Goal: Task Accomplishment & Management: Complete application form

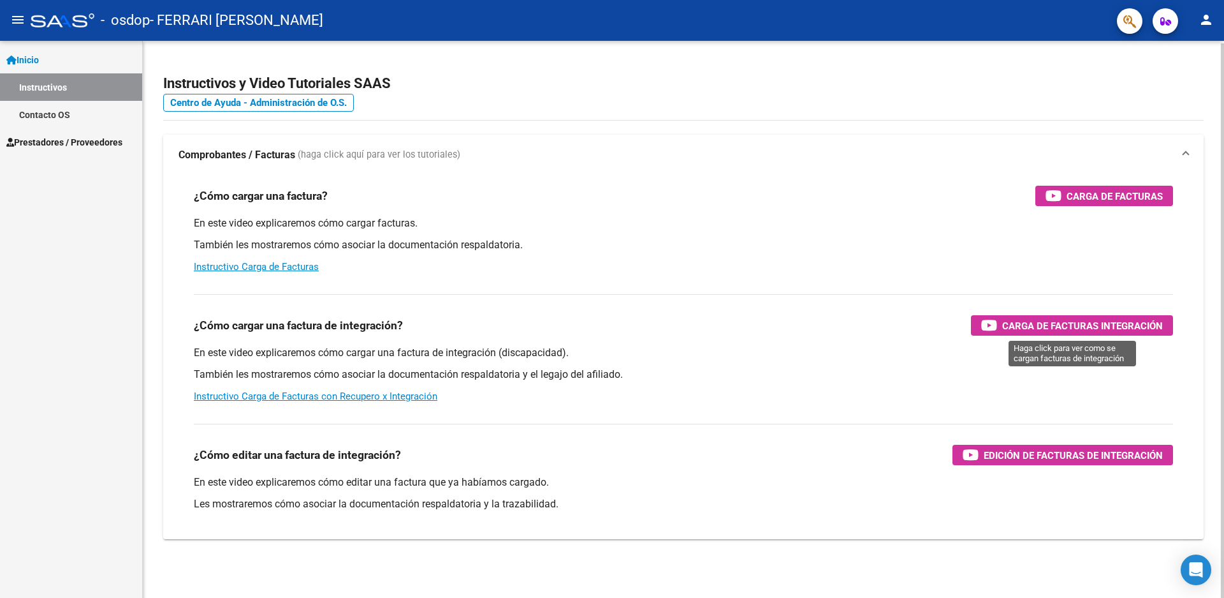
click at [1068, 324] on span "Carga de Facturas Integración" at bounding box center [1083, 326] width 161 height 16
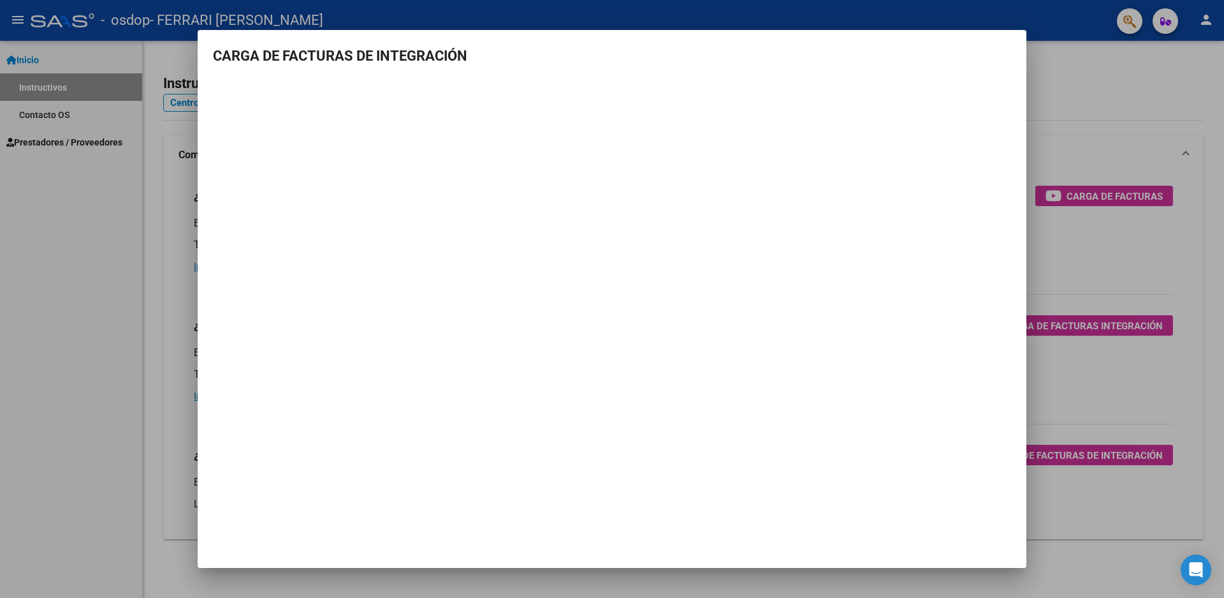
click at [84, 238] on div at bounding box center [612, 299] width 1224 height 598
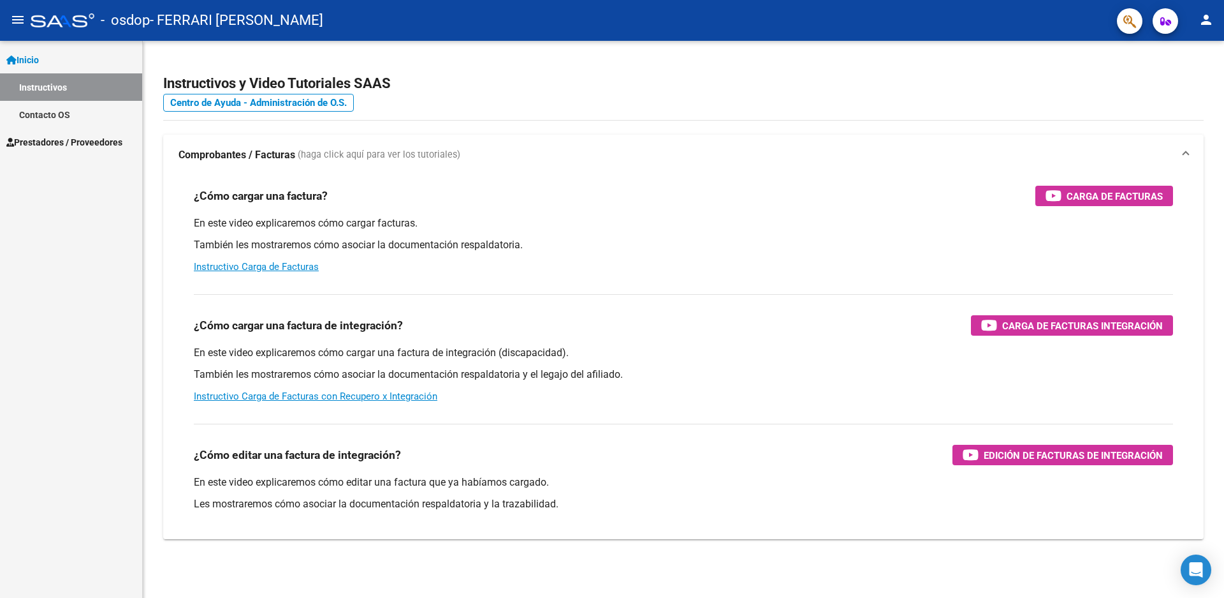
click at [55, 138] on span "Prestadores / Proveedores" at bounding box center [64, 142] width 116 height 14
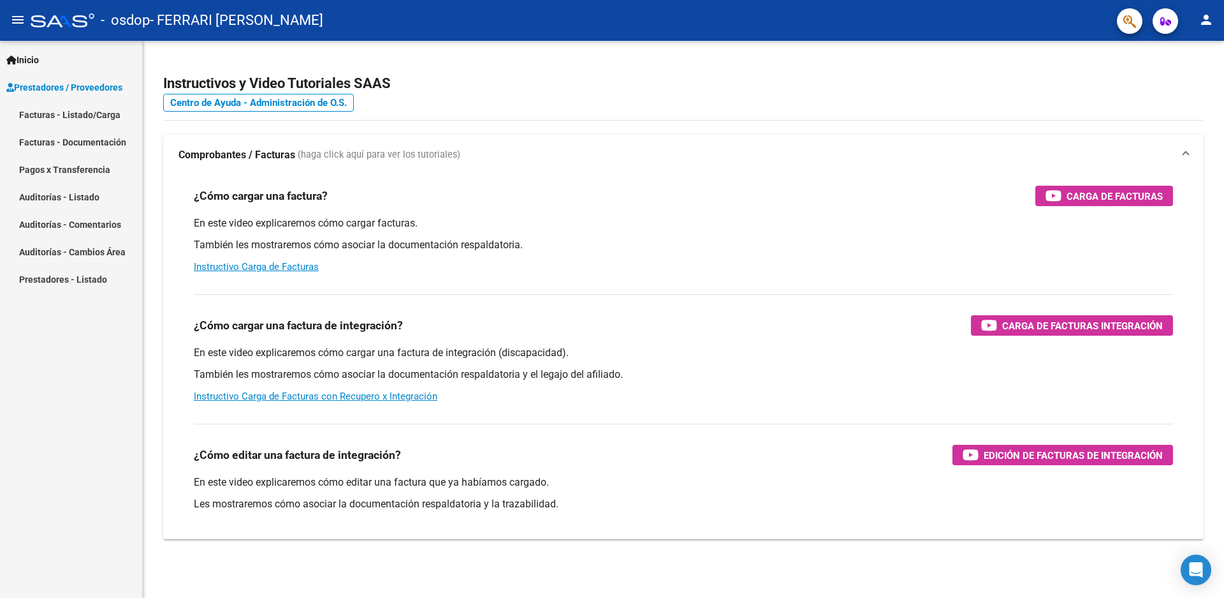
click at [37, 114] on link "Facturas - Listado/Carga" at bounding box center [71, 114] width 142 height 27
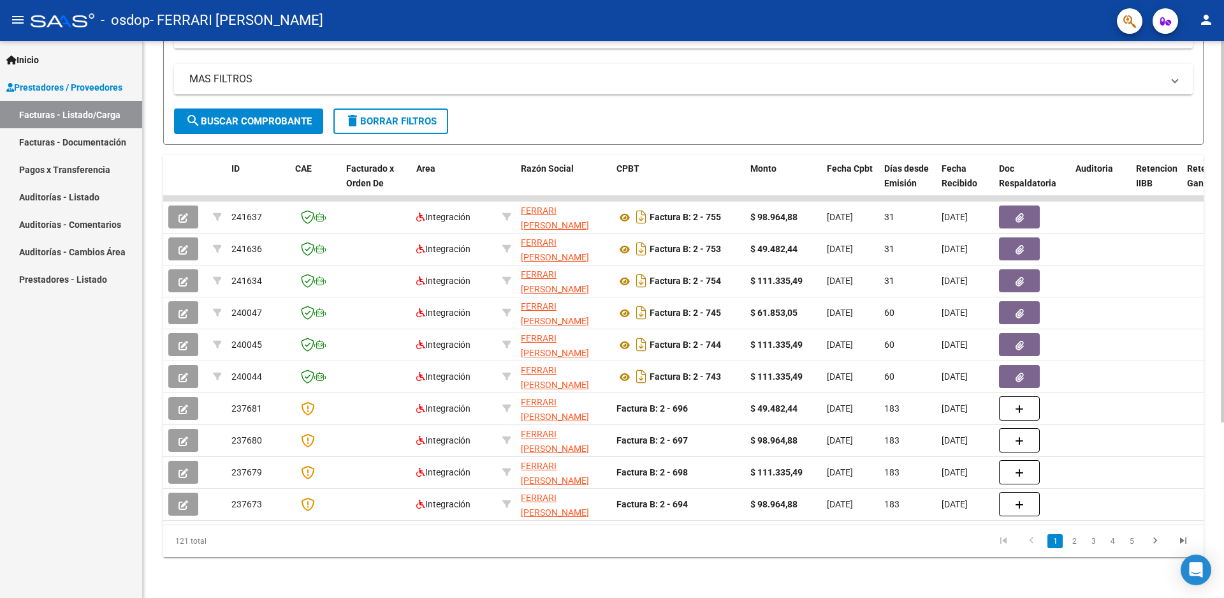
scroll to position [256, 0]
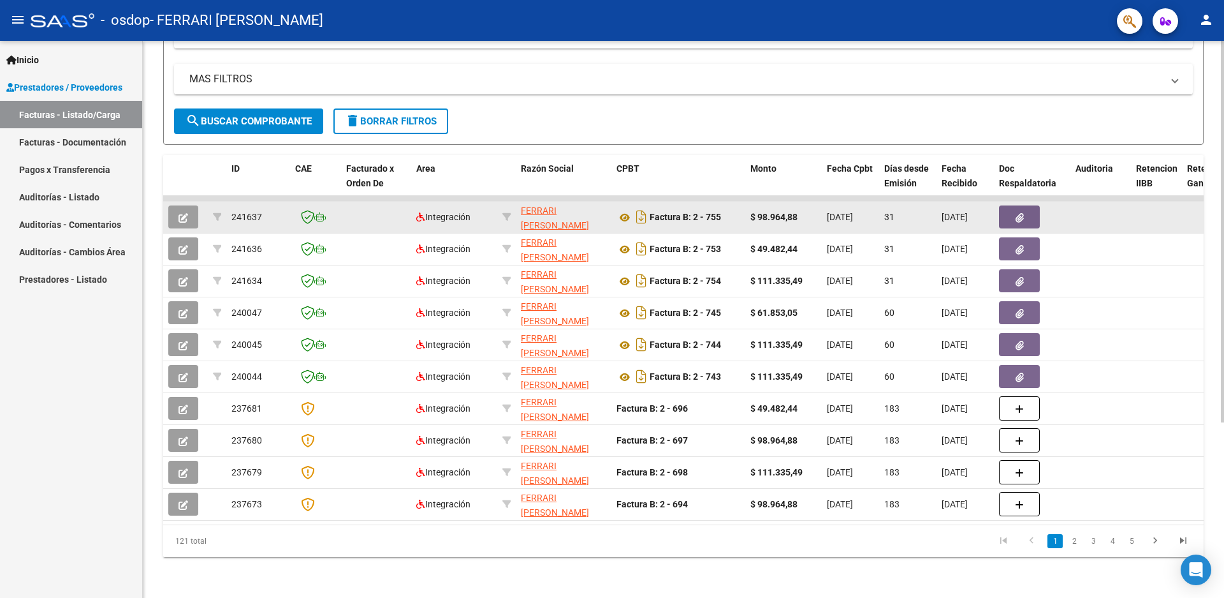
click at [1016, 213] on icon "button" at bounding box center [1020, 218] width 8 height 10
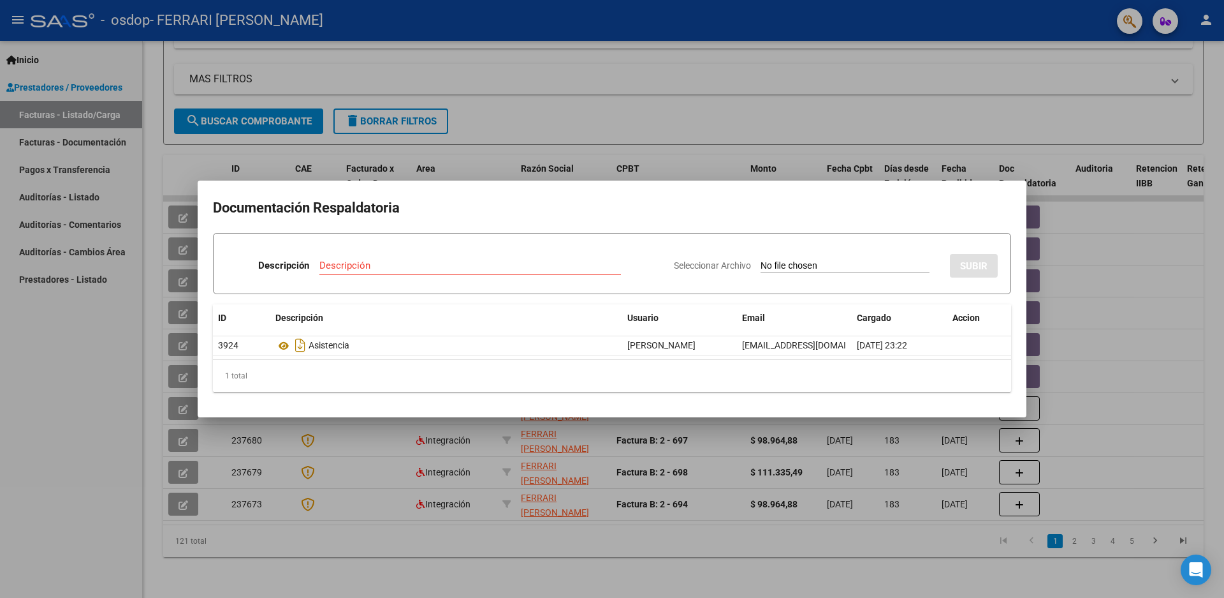
click at [1135, 306] on div at bounding box center [612, 299] width 1224 height 598
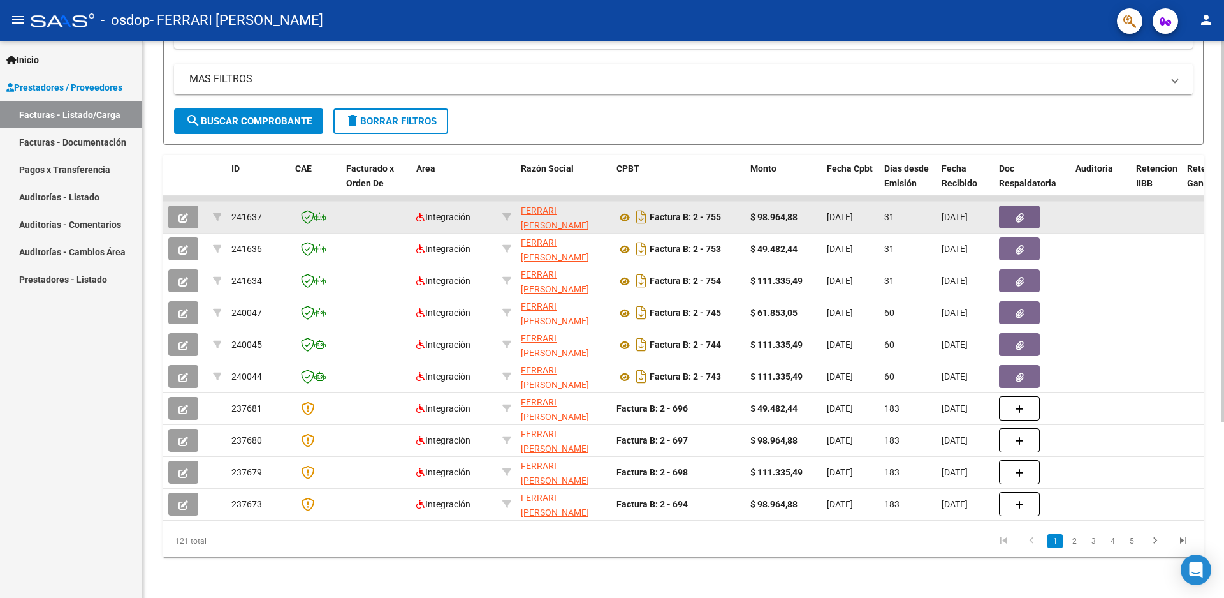
click at [182, 213] on icon "button" at bounding box center [184, 218] width 10 height 10
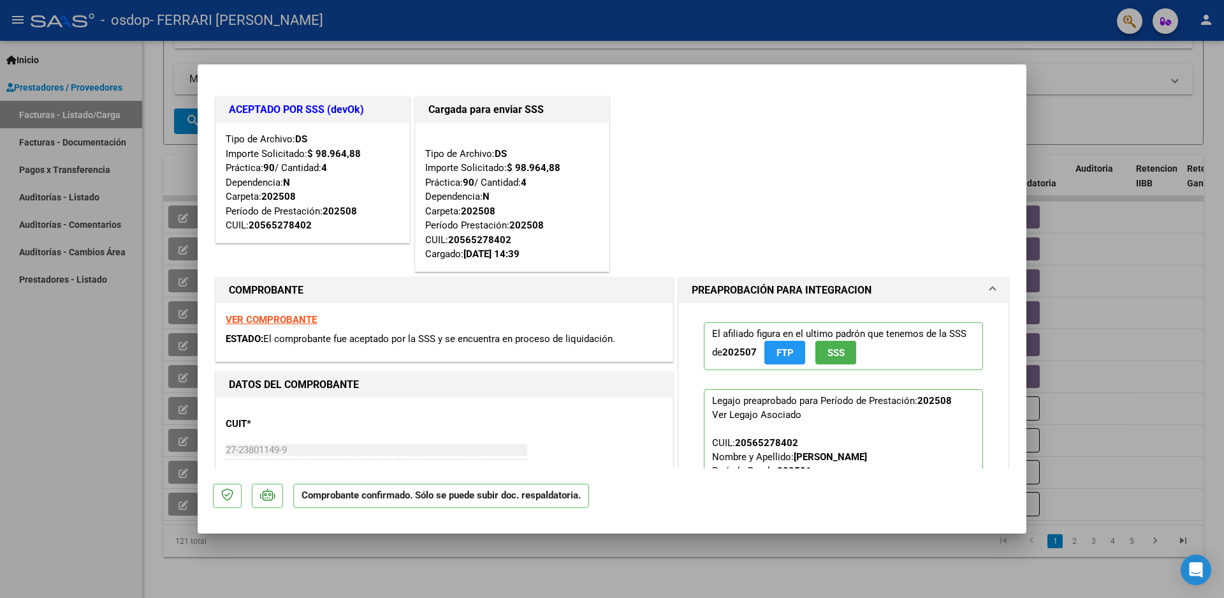
click at [1126, 421] on div at bounding box center [612, 299] width 1224 height 598
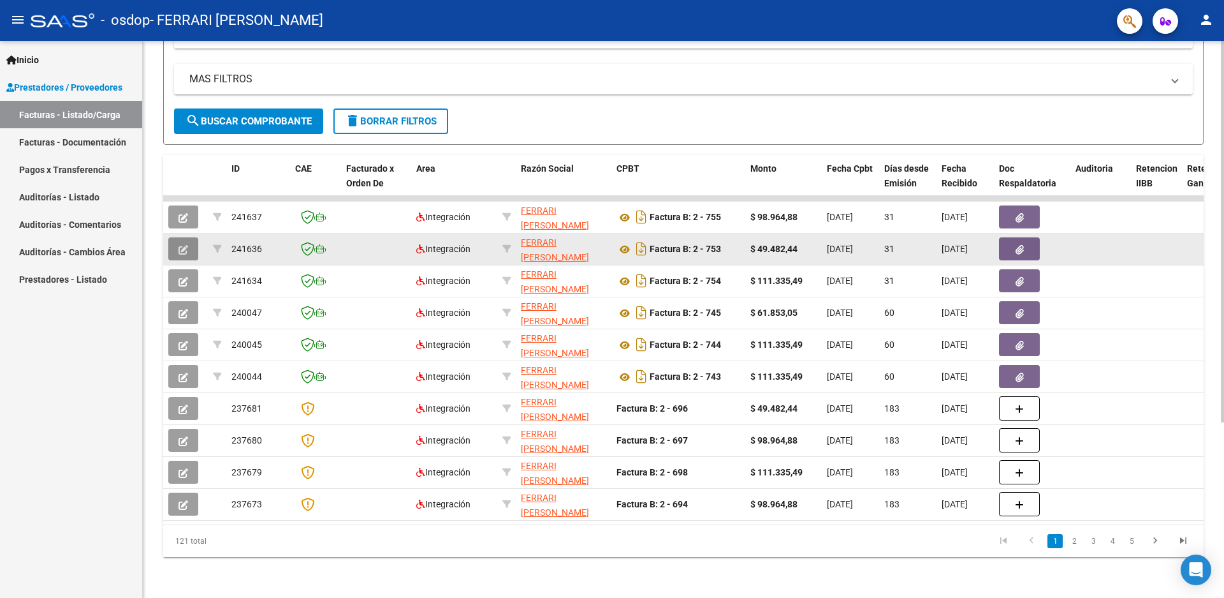
click at [184, 245] on icon "button" at bounding box center [184, 250] width 10 height 10
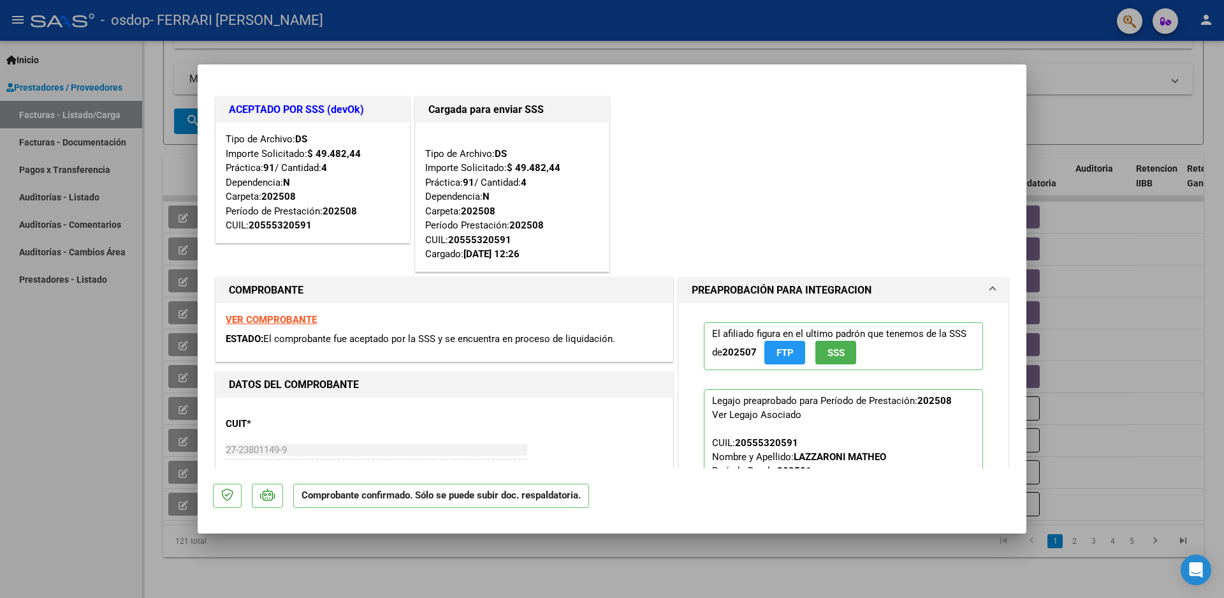
click at [1129, 348] on div at bounding box center [612, 299] width 1224 height 598
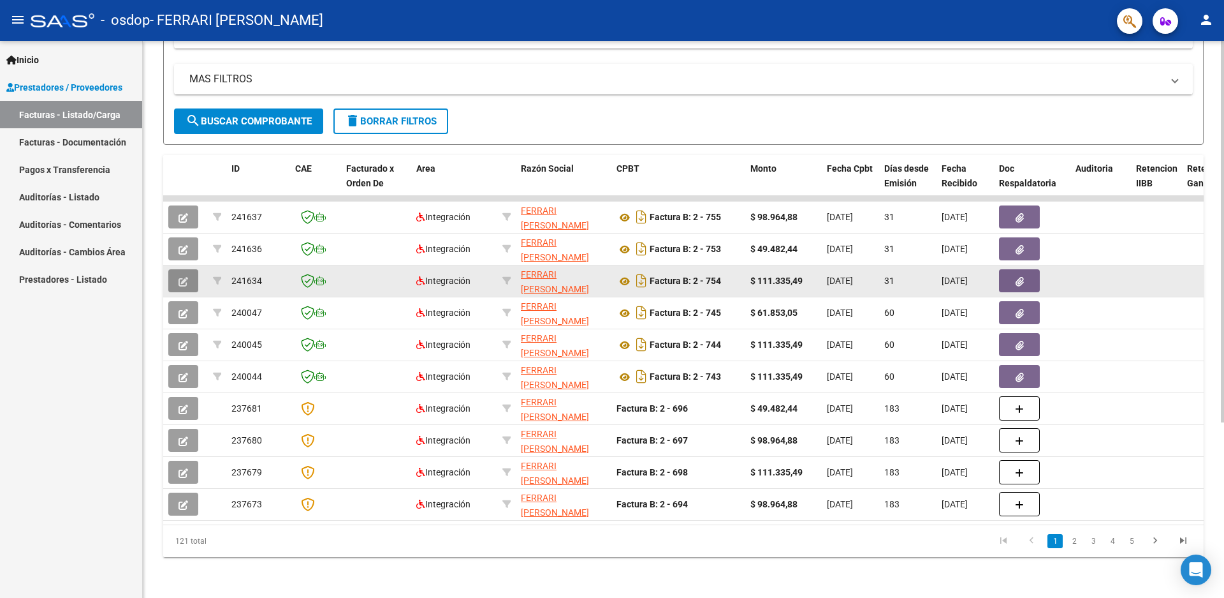
click at [182, 275] on span "button" at bounding box center [184, 280] width 10 height 11
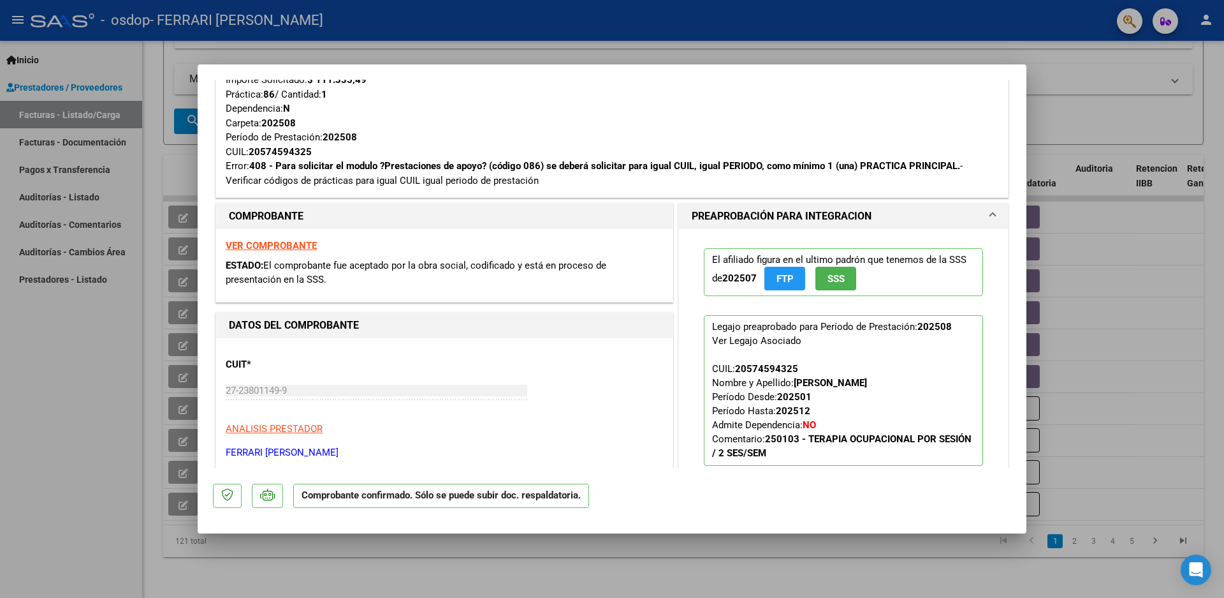
scroll to position [255, 0]
click at [1125, 231] on div at bounding box center [612, 299] width 1224 height 598
type input "$ 0,00"
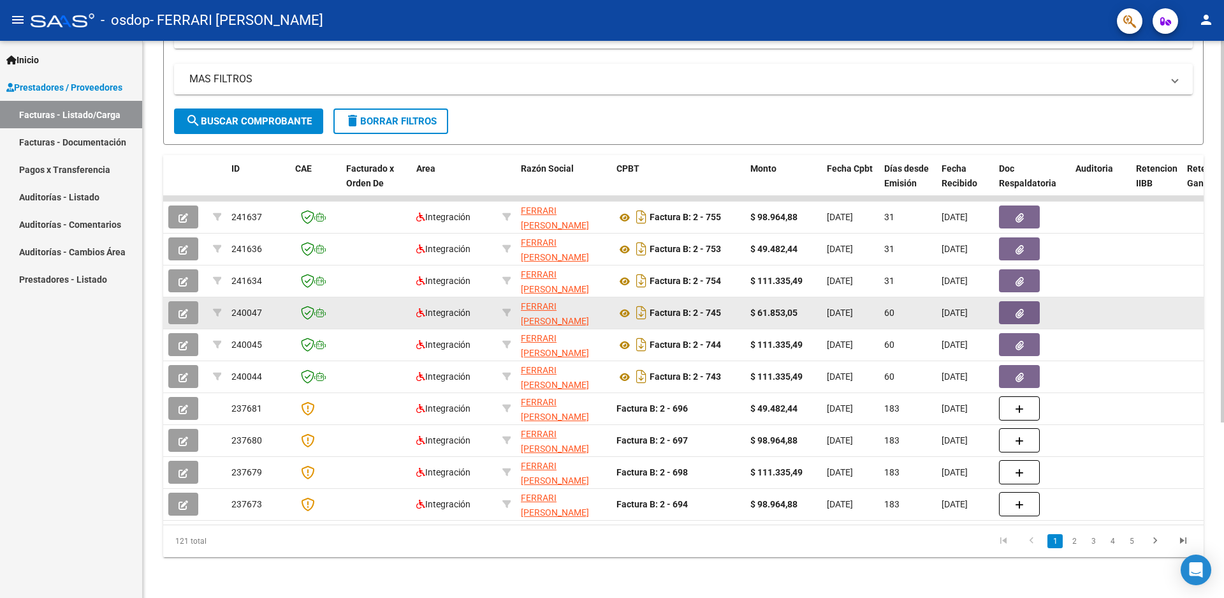
click at [181, 309] on icon "button" at bounding box center [184, 314] width 10 height 10
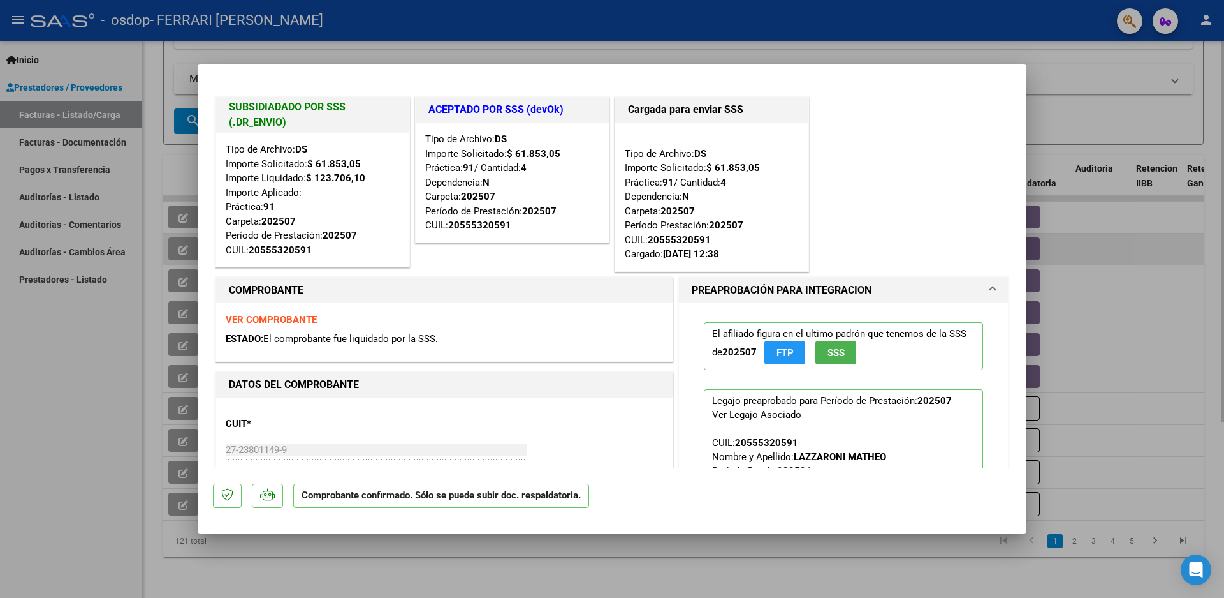
click at [1120, 237] on div at bounding box center [612, 299] width 1224 height 598
type input "$ 0,00"
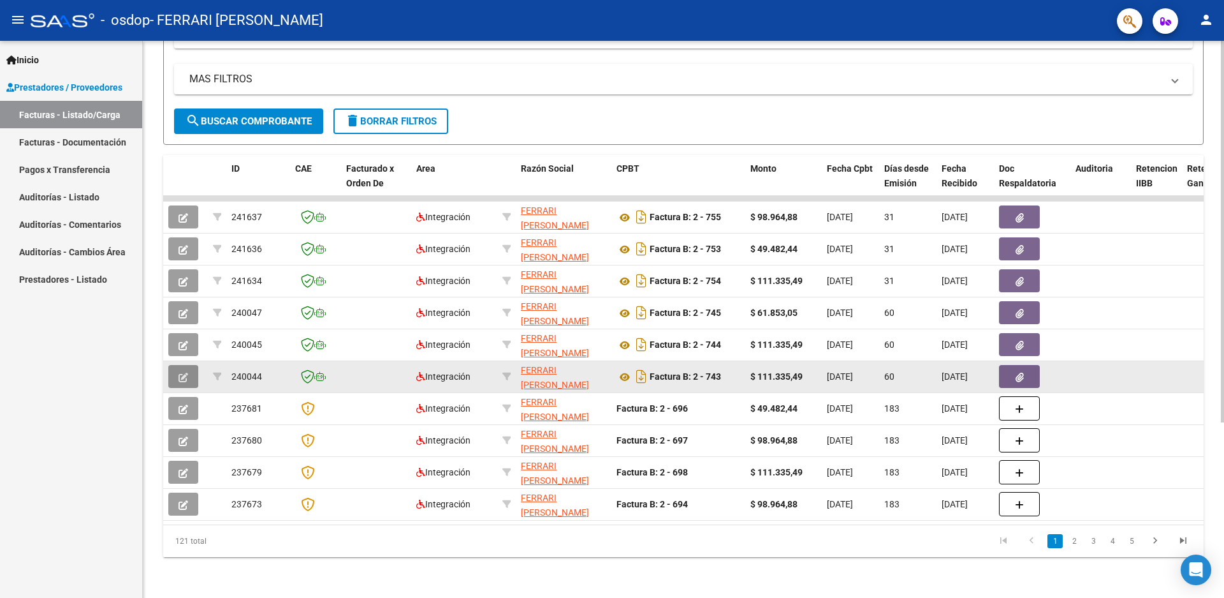
click at [182, 372] on icon "button" at bounding box center [184, 377] width 10 height 10
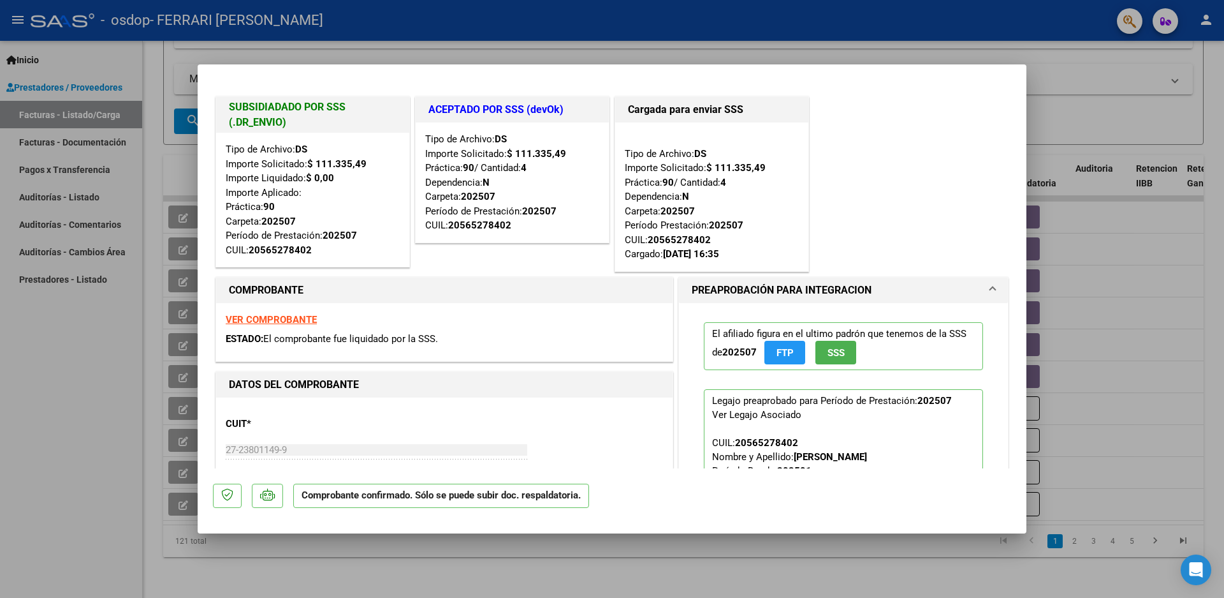
click at [1191, 316] on div at bounding box center [612, 299] width 1224 height 598
type input "$ 0,00"
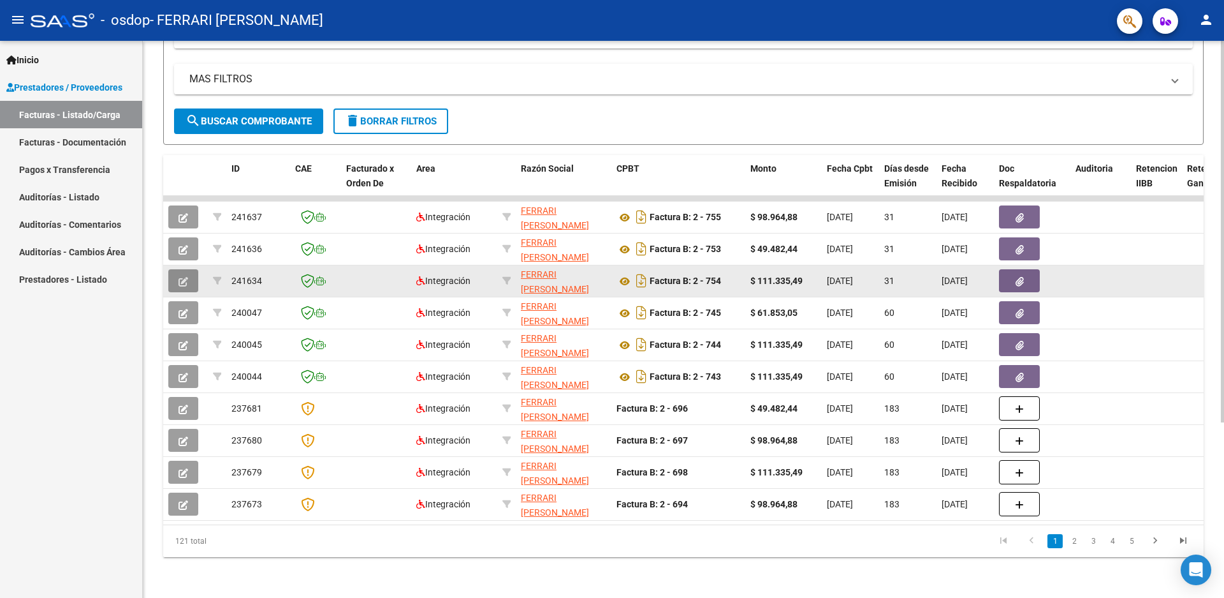
click at [179, 275] on span "button" at bounding box center [184, 280] width 10 height 11
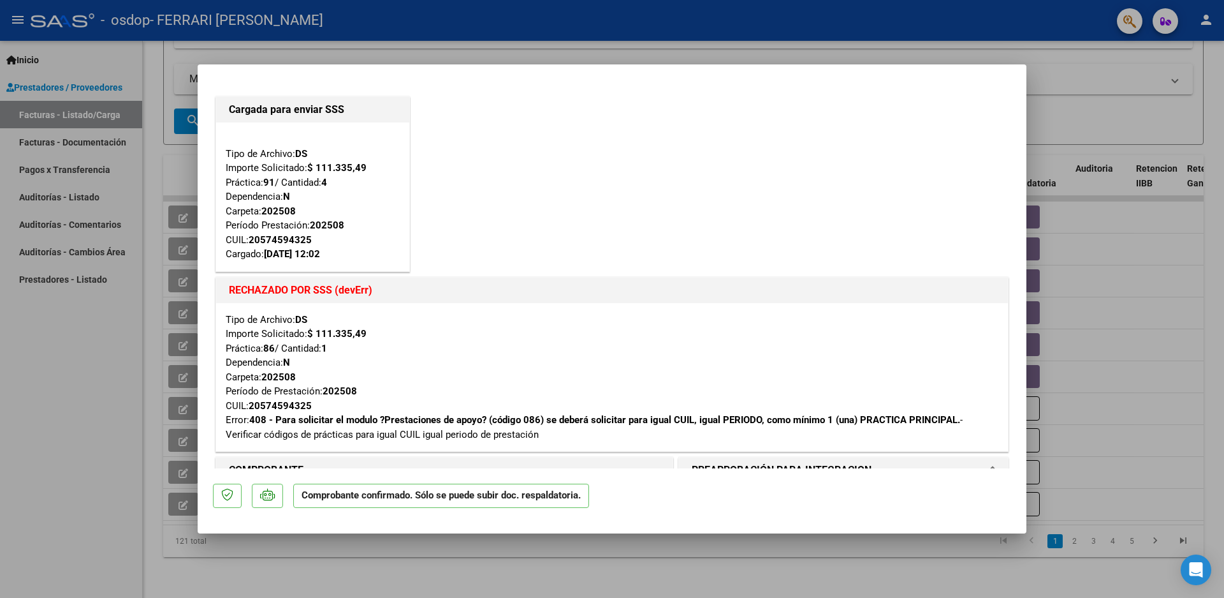
click at [1151, 321] on div at bounding box center [612, 299] width 1224 height 598
type input "$ 0,00"
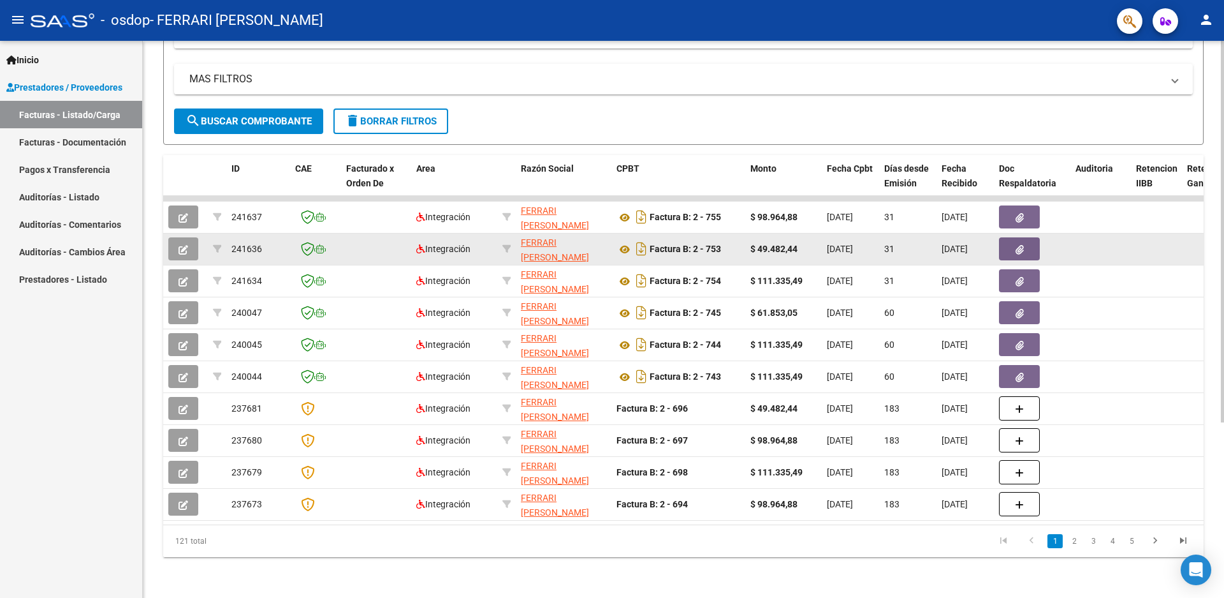
click at [179, 245] on icon "button" at bounding box center [184, 250] width 10 height 10
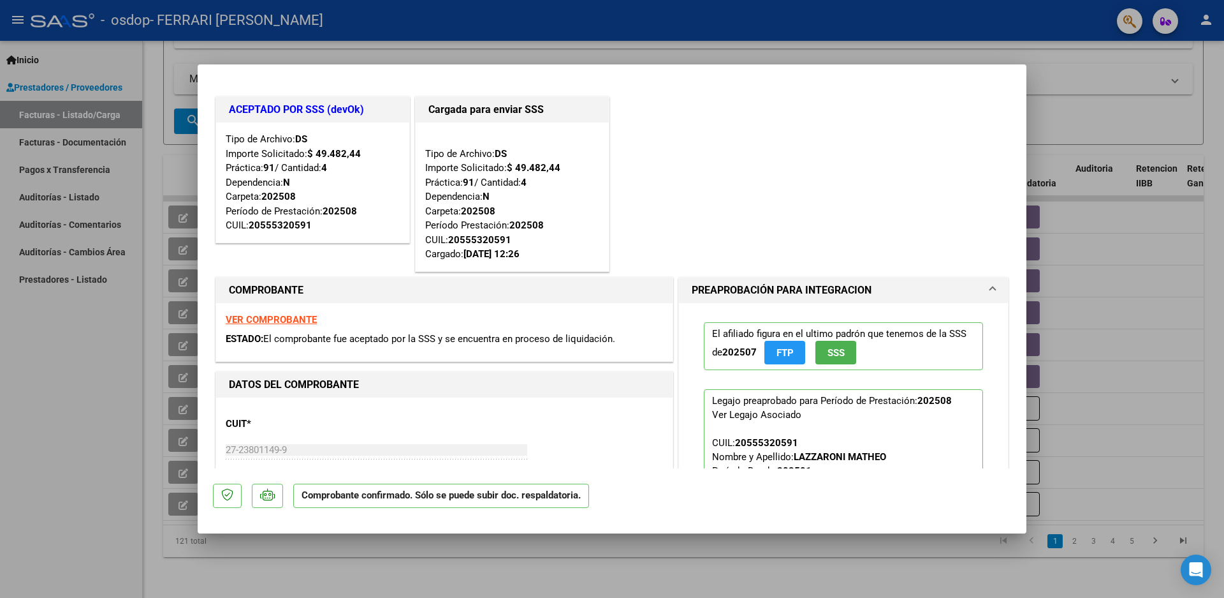
click at [1139, 297] on div at bounding box center [612, 299] width 1224 height 598
type input "$ 0,00"
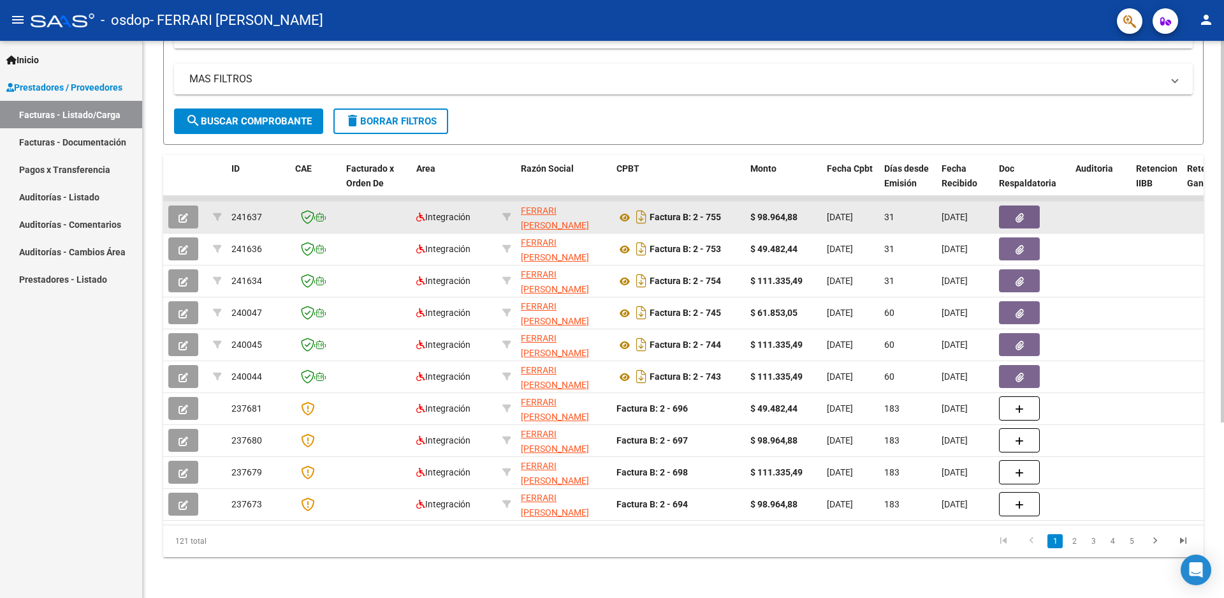
click at [182, 213] on icon "button" at bounding box center [184, 218] width 10 height 10
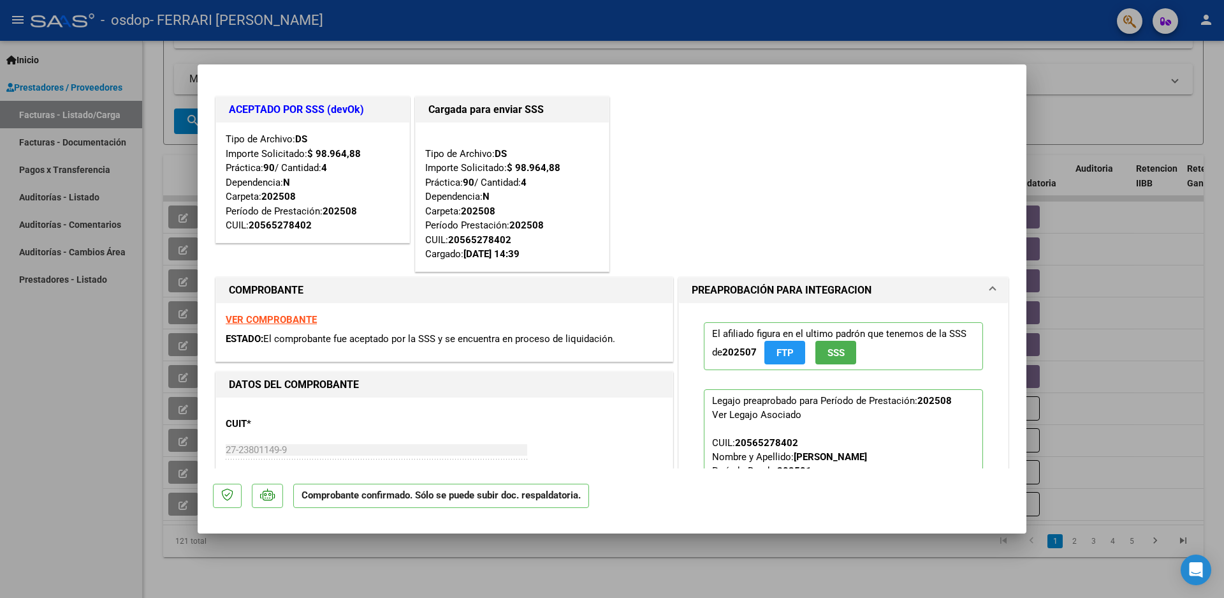
click at [1183, 332] on div at bounding box center [612, 299] width 1224 height 598
type input "$ 0,00"
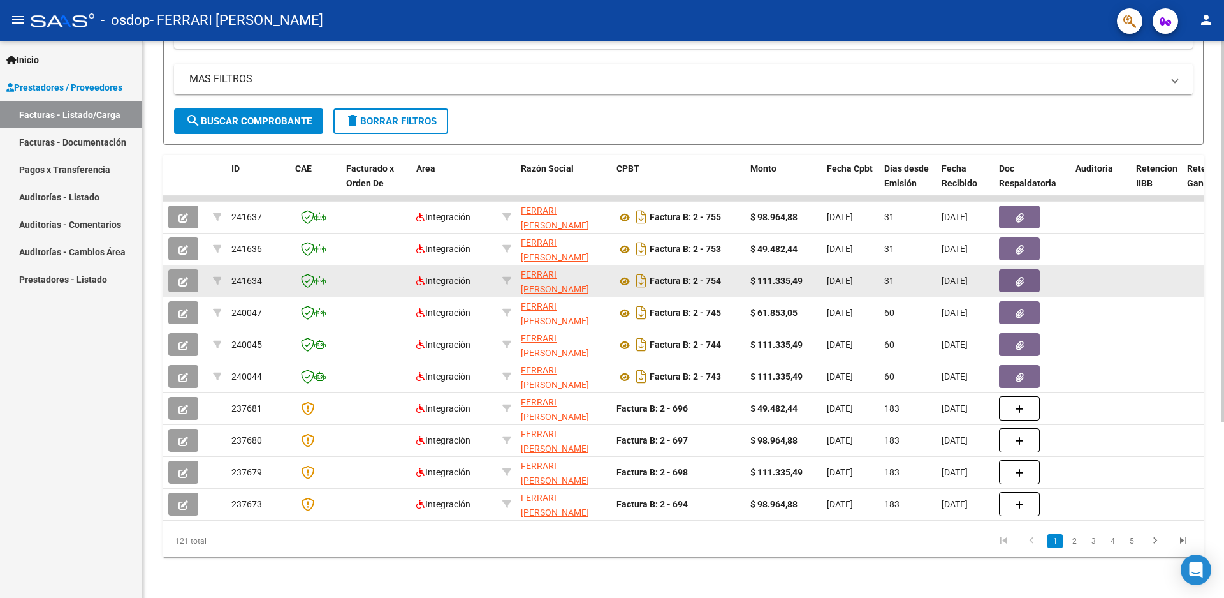
click at [184, 277] on icon "button" at bounding box center [184, 282] width 10 height 10
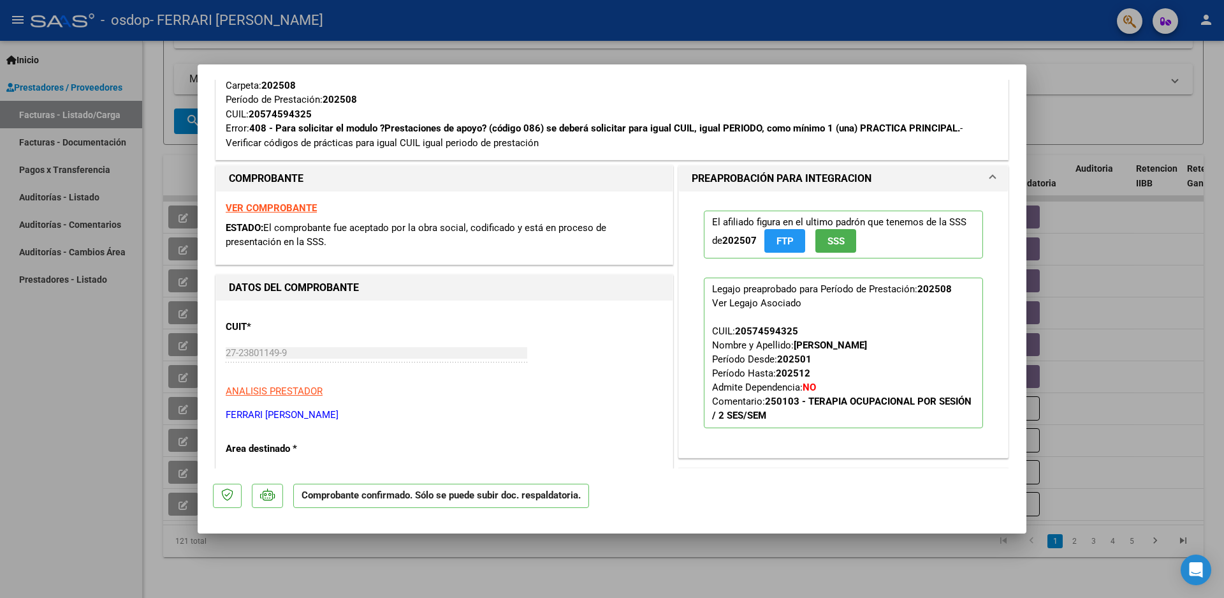
scroll to position [64, 0]
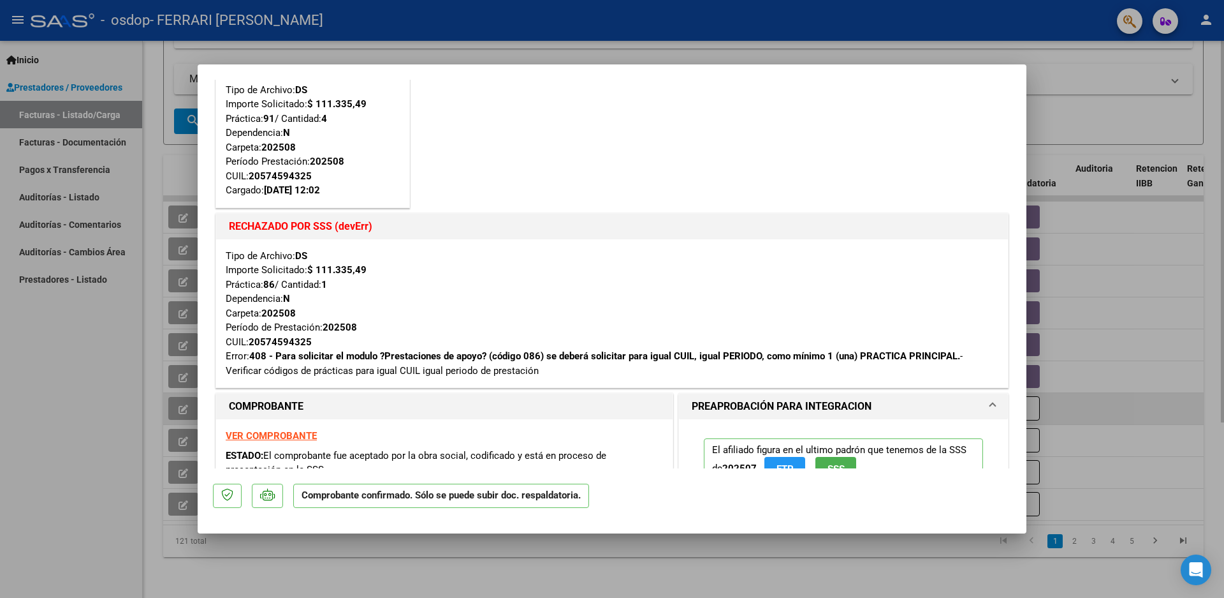
click at [1123, 399] on div at bounding box center [612, 299] width 1224 height 598
type input "$ 0,00"
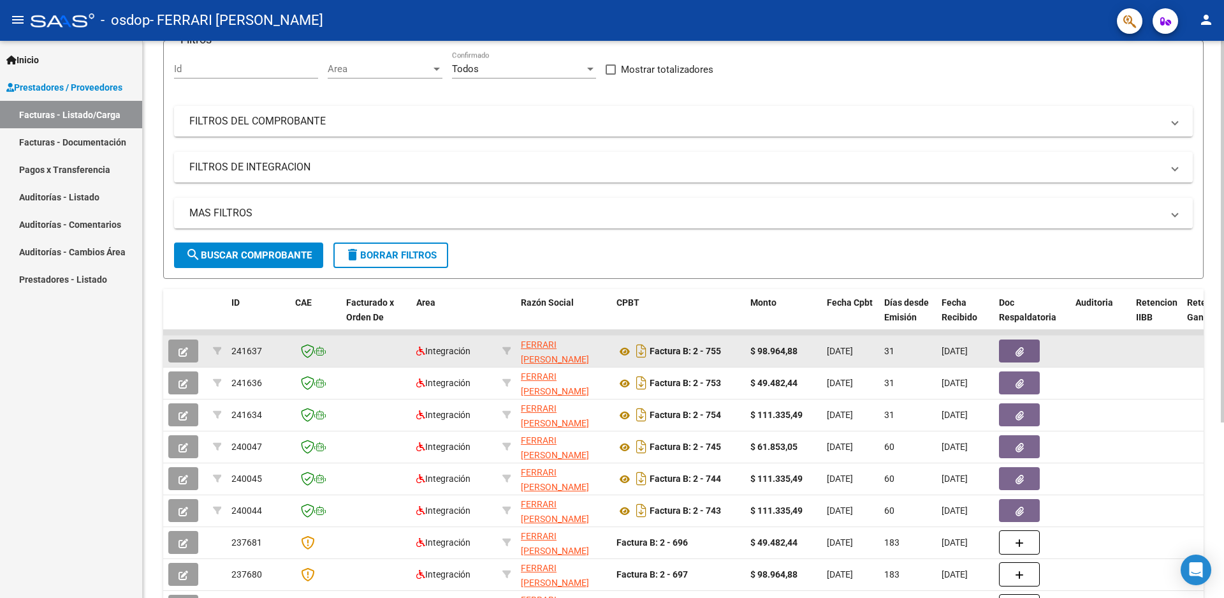
scroll to position [0, 0]
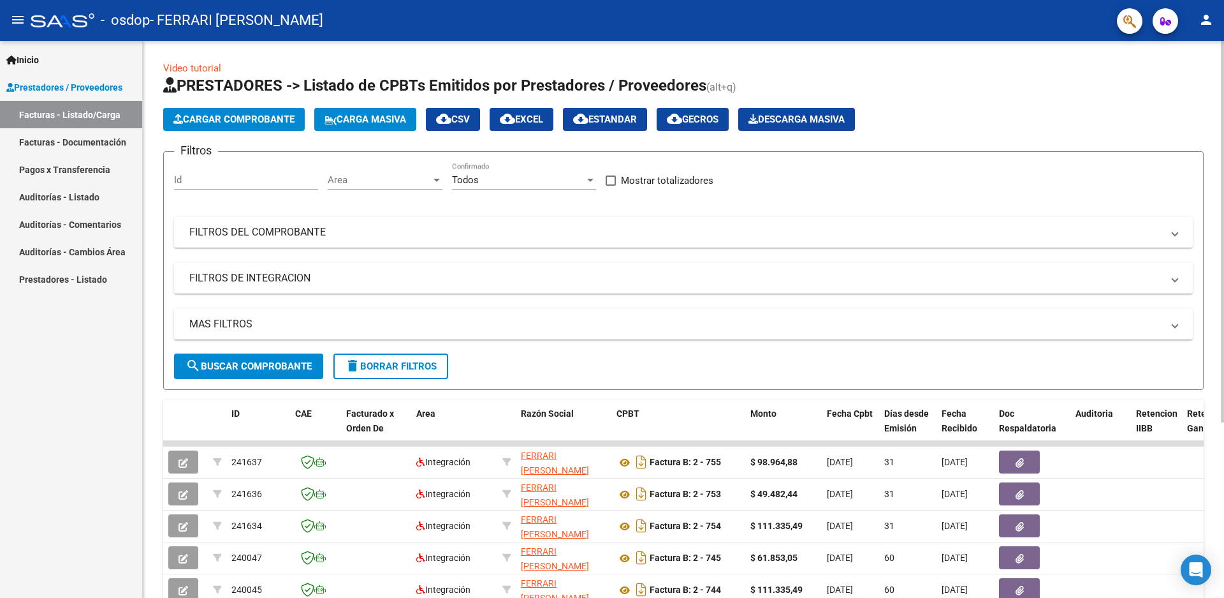
click at [243, 117] on span "Cargar Comprobante" at bounding box center [233, 119] width 121 height 11
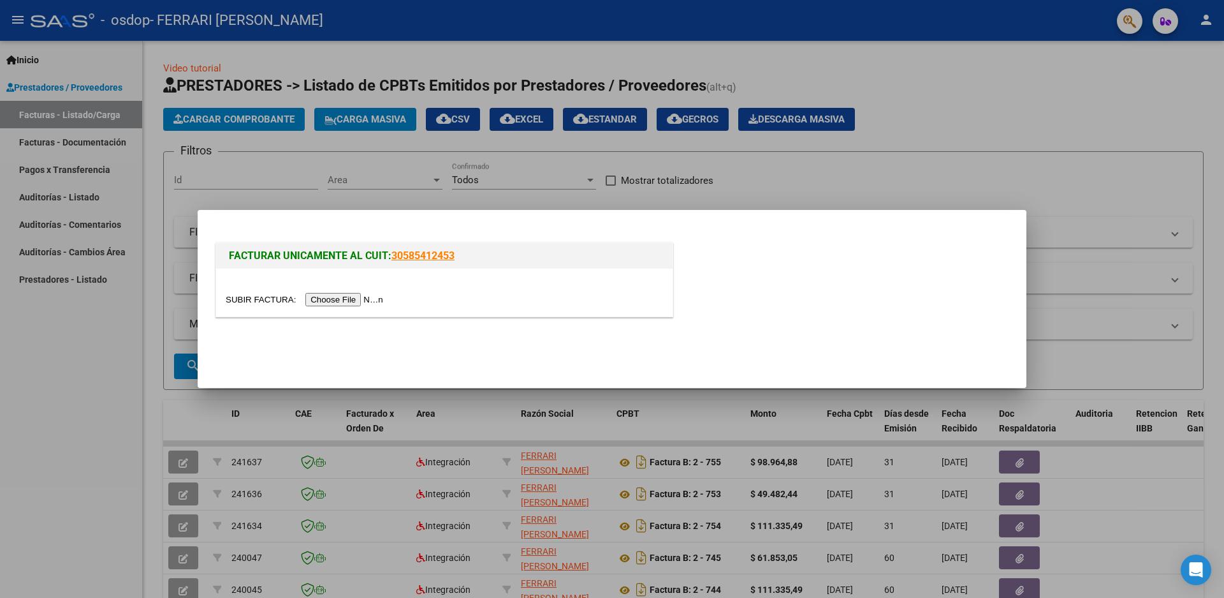
click at [338, 299] on input "file" at bounding box center [306, 299] width 161 height 13
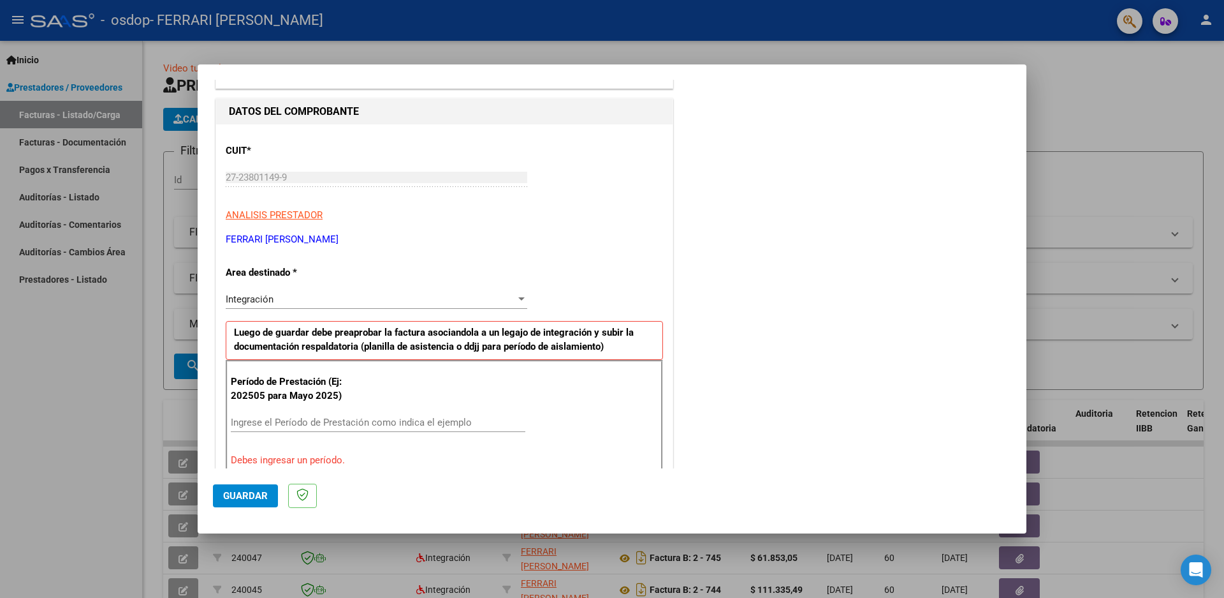
scroll to position [128, 0]
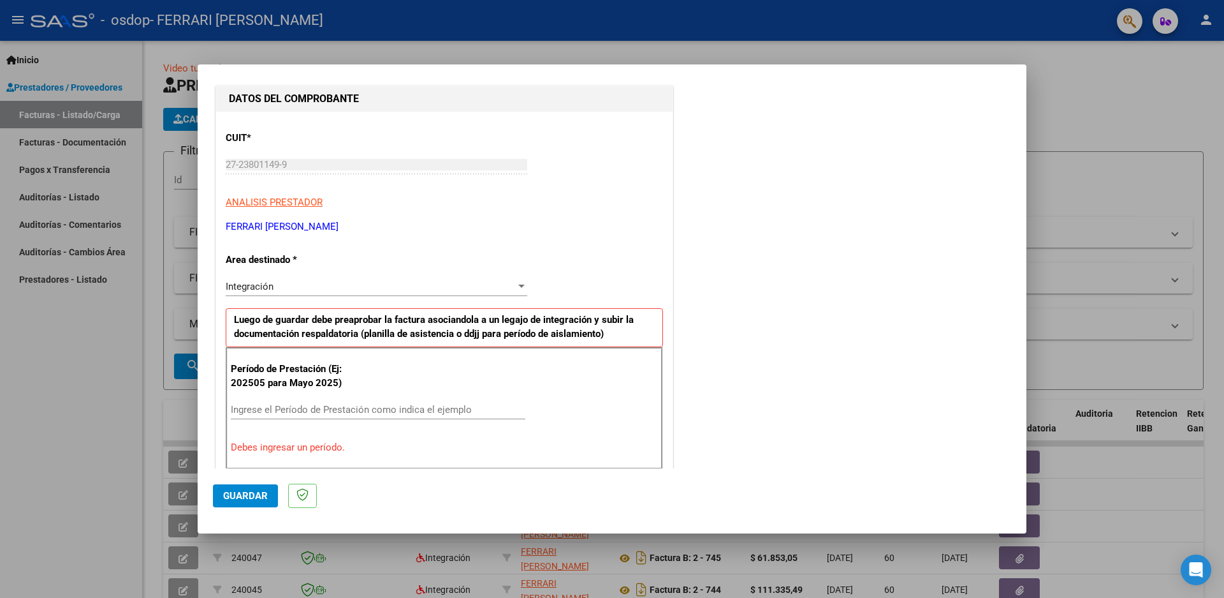
click at [255, 405] on input "Ingrese el Período de Prestación como indica el ejemplo" at bounding box center [378, 409] width 295 height 11
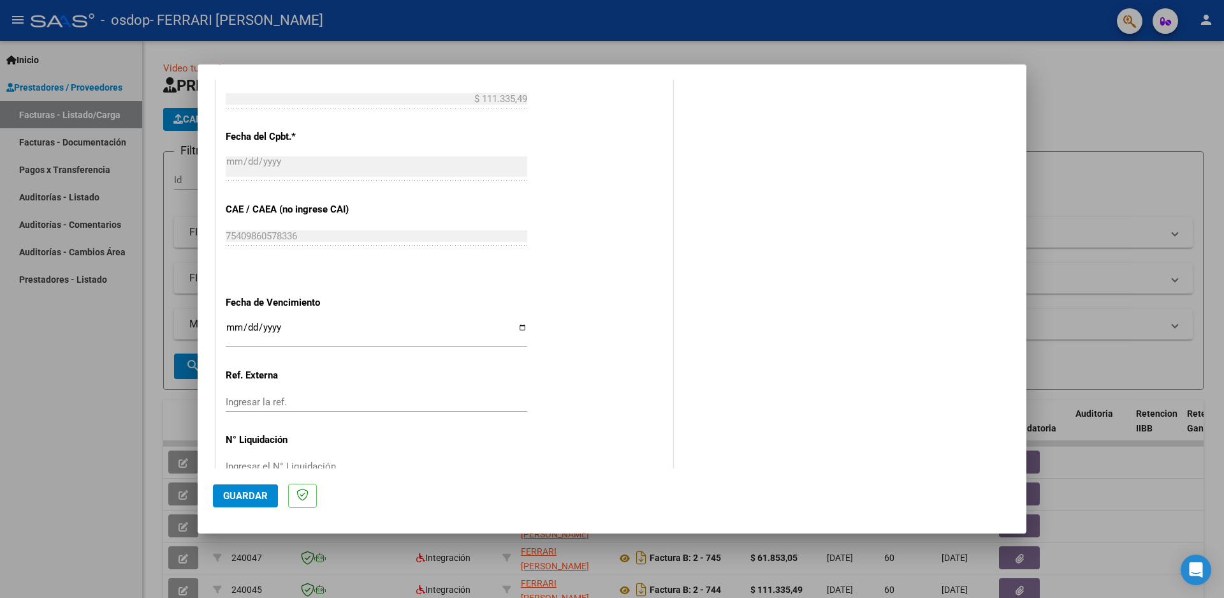
scroll to position [718, 0]
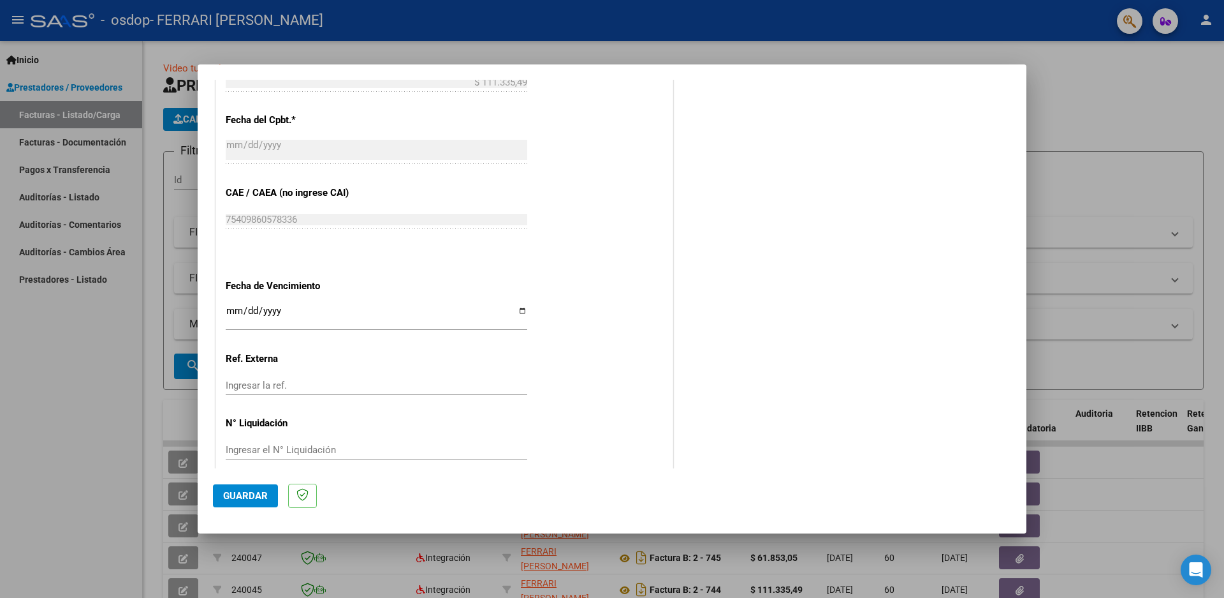
type input "202509"
click at [239, 496] on span "Guardar" at bounding box center [245, 495] width 45 height 11
click at [240, 493] on span "Guardar" at bounding box center [245, 495] width 45 height 11
click at [239, 495] on span "Guardar" at bounding box center [245, 495] width 45 height 11
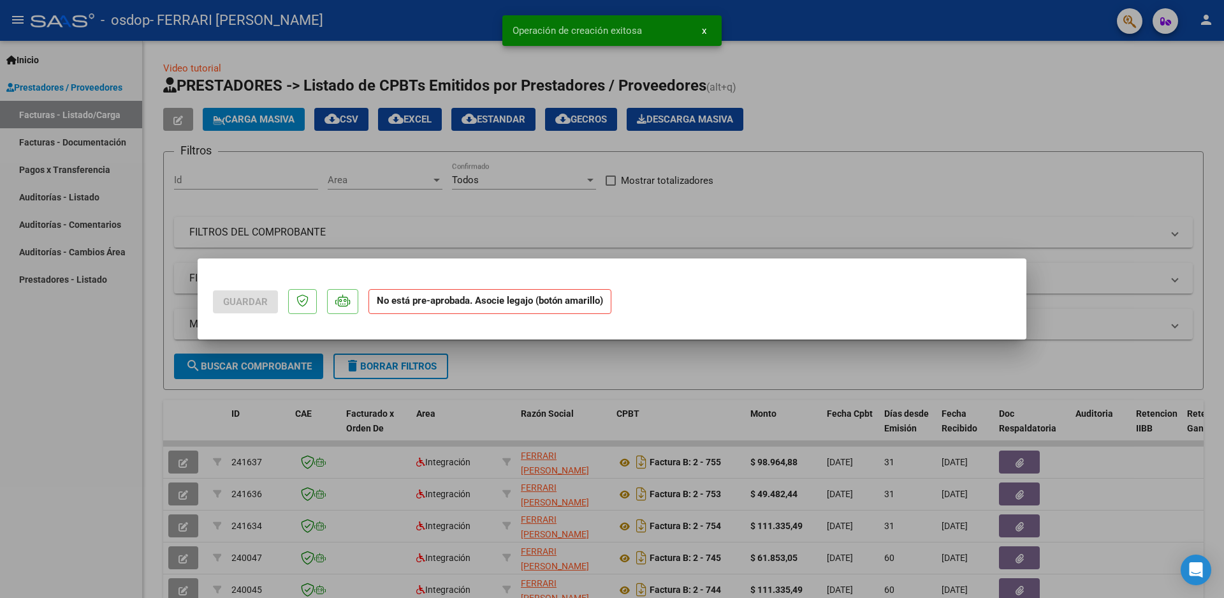
scroll to position [0, 0]
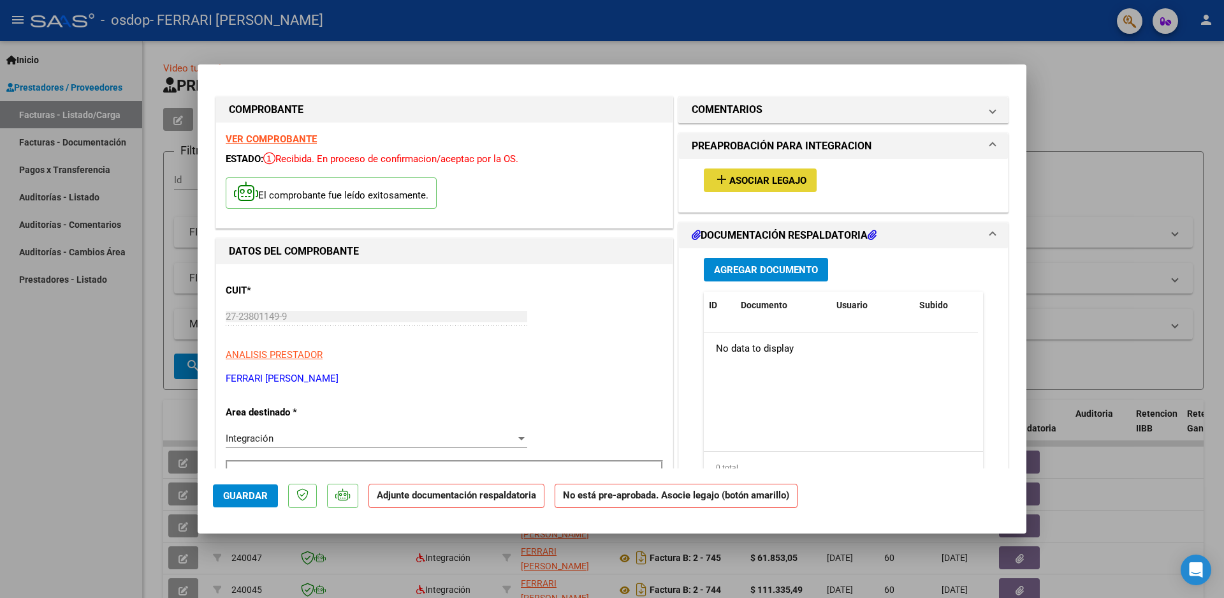
click at [742, 178] on span "Asociar Legajo" at bounding box center [768, 180] width 77 height 11
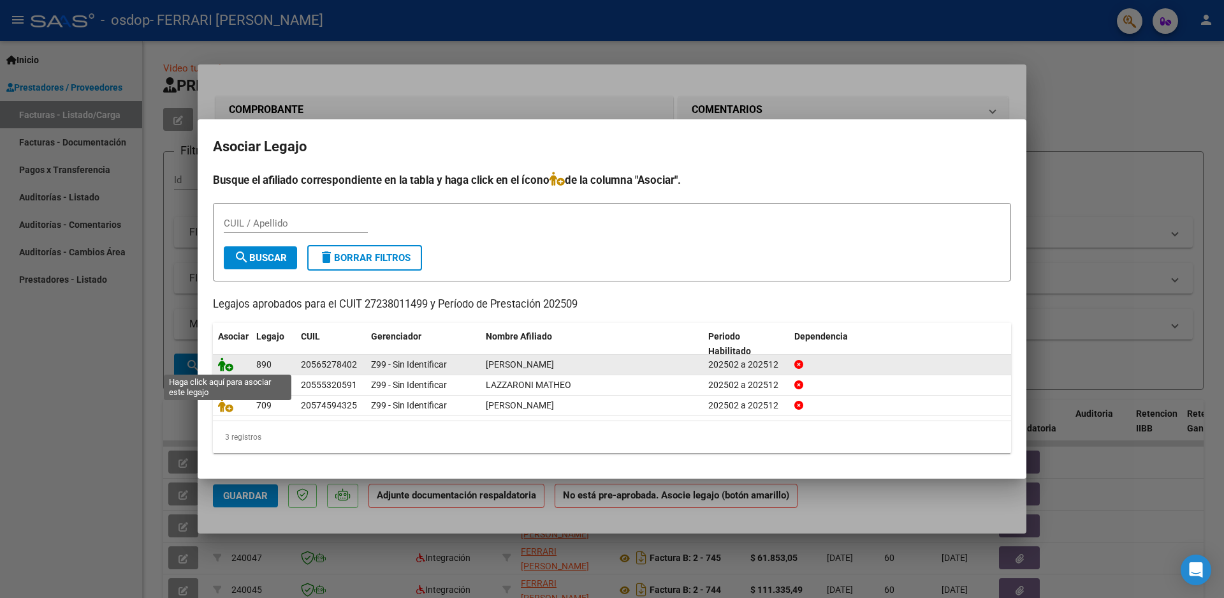
click at [223, 366] on icon at bounding box center [225, 364] width 15 height 14
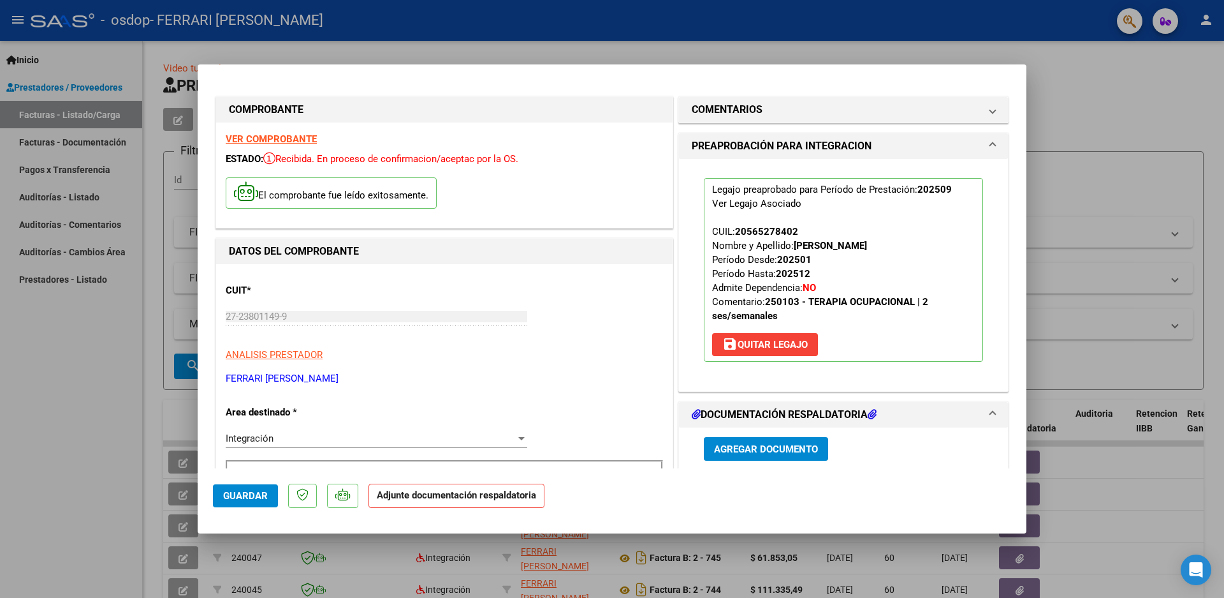
scroll to position [191, 0]
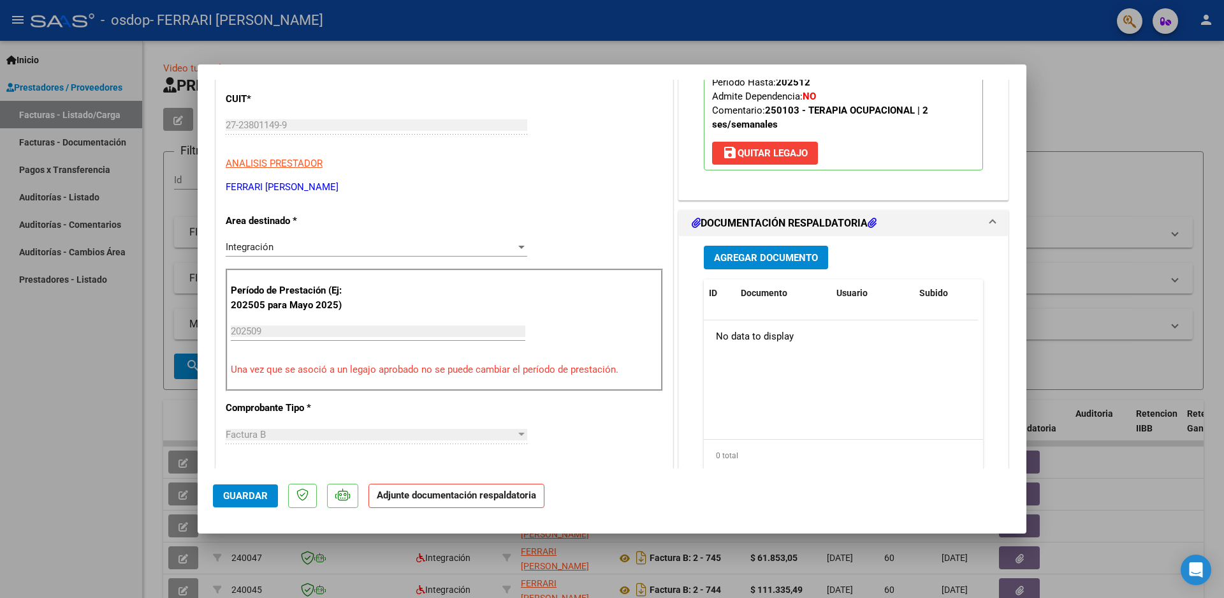
click at [733, 253] on span "Agregar Documento" at bounding box center [766, 257] width 104 height 11
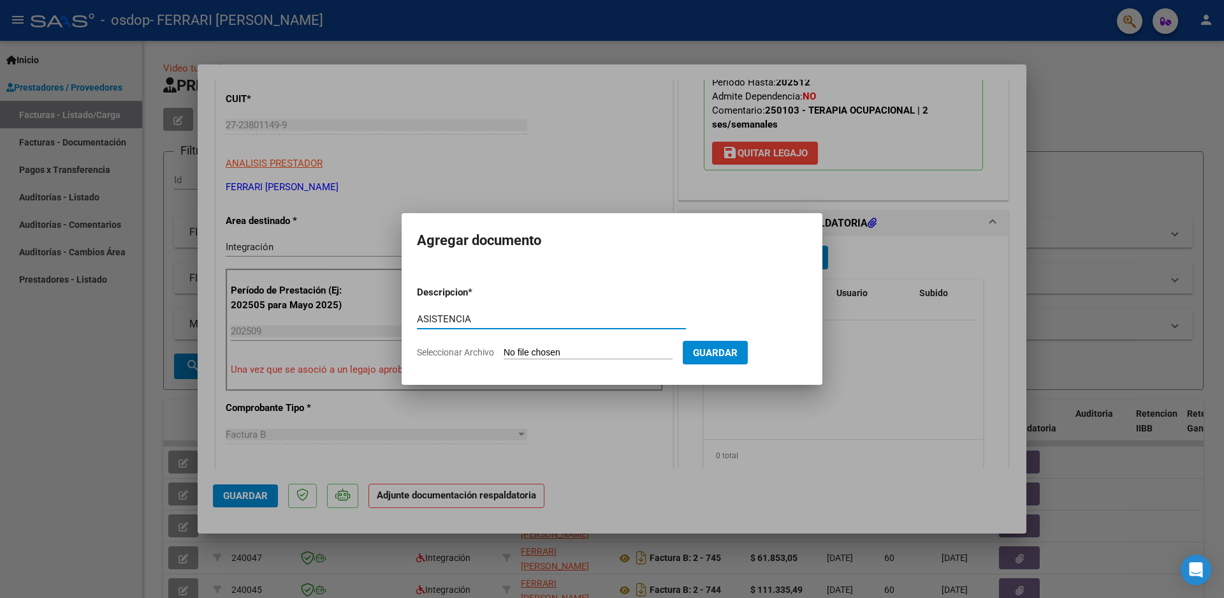
click at [419, 320] on input "ASISTENCIA" at bounding box center [551, 318] width 269 height 11
type input "PLANILLA DE ASISTENCIA"
click at [550, 350] on input "Seleccionar Archivo" at bounding box center [588, 353] width 169 height 12
type input "C:\fakepath\ASISTENCIA SEPTIEMBRE20251006_15595169.pdf"
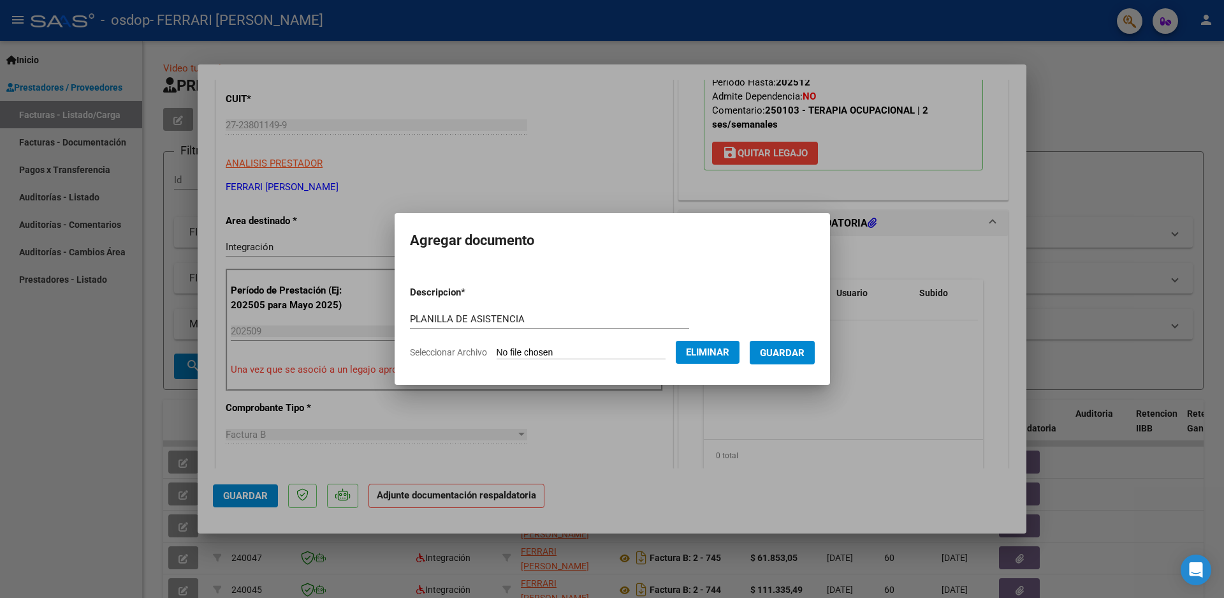
click at [779, 354] on span "Guardar" at bounding box center [782, 352] width 45 height 11
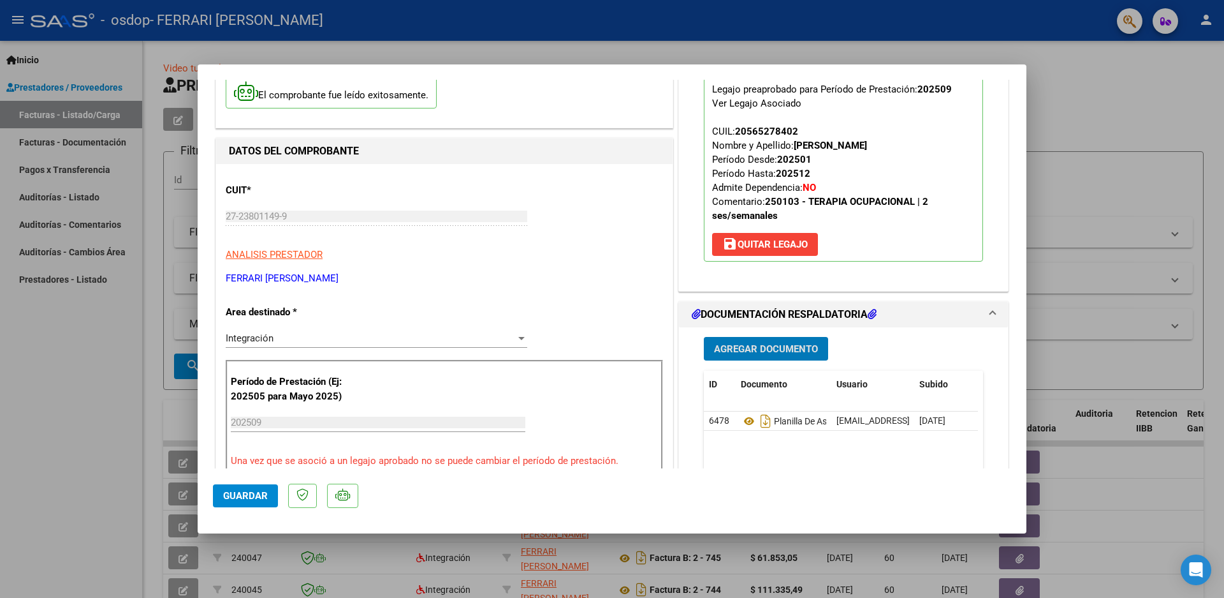
scroll to position [0, 0]
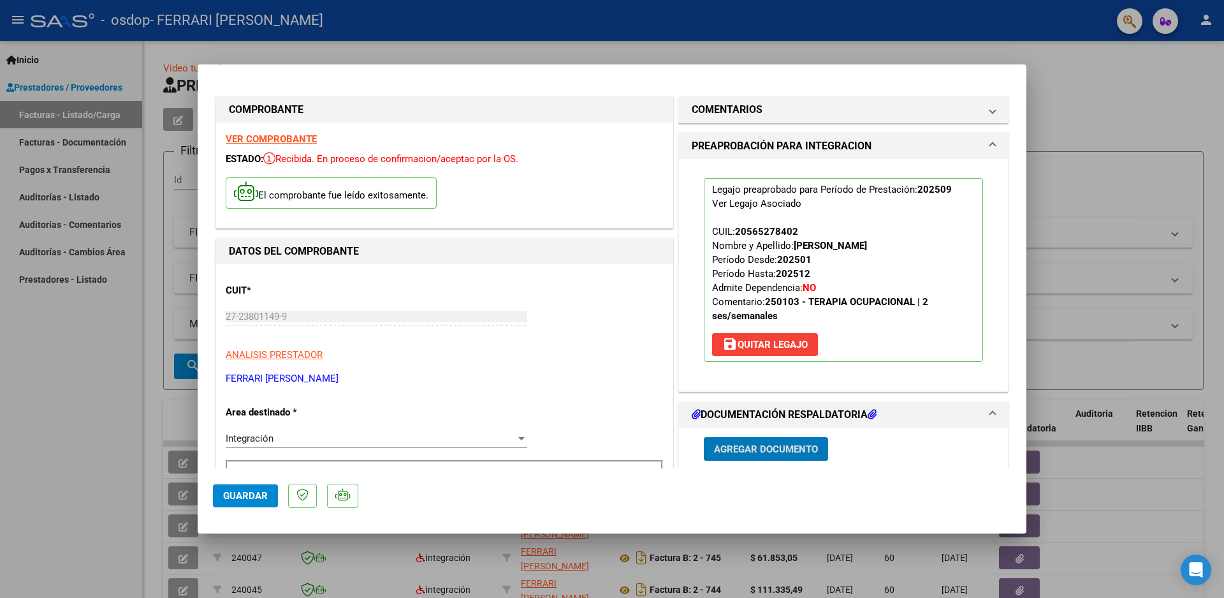
click at [259, 137] on strong "VER COMPROBANTE" at bounding box center [271, 138] width 91 height 11
click at [1185, 166] on div at bounding box center [612, 299] width 1224 height 598
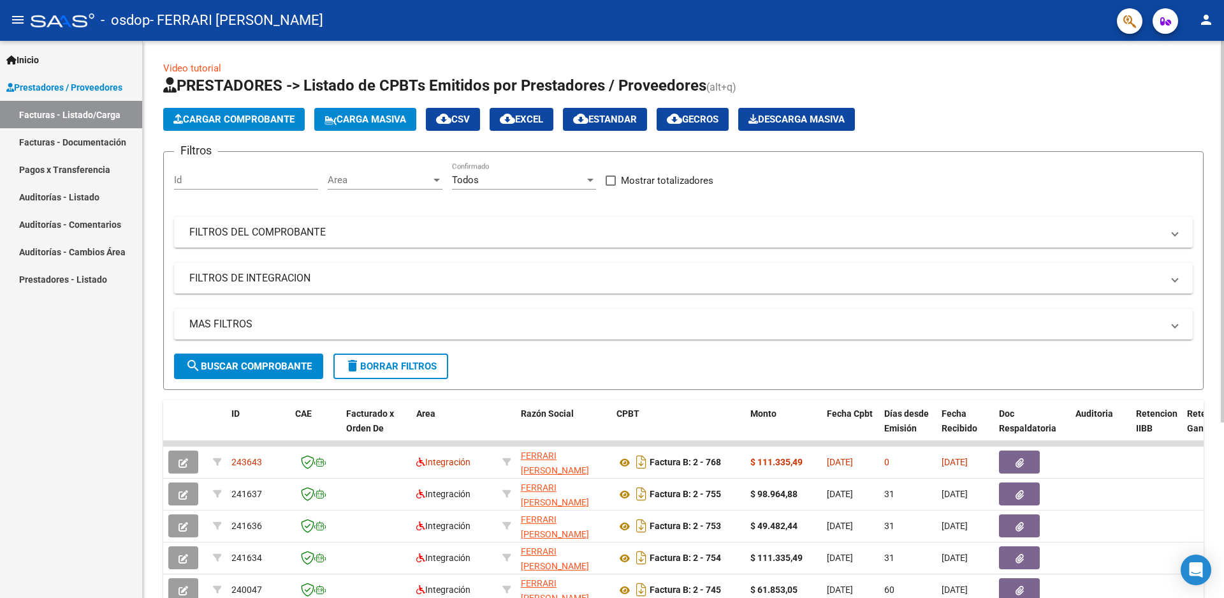
click at [204, 119] on span "Cargar Comprobante" at bounding box center [233, 119] width 121 height 11
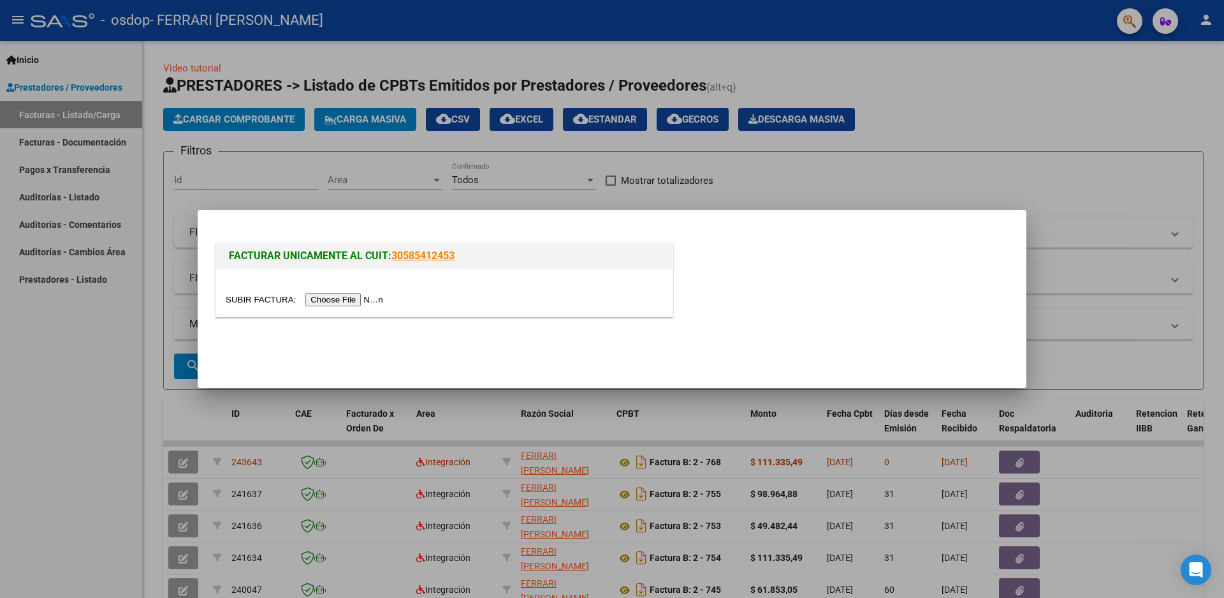
click at [344, 301] on input "file" at bounding box center [306, 299] width 161 height 13
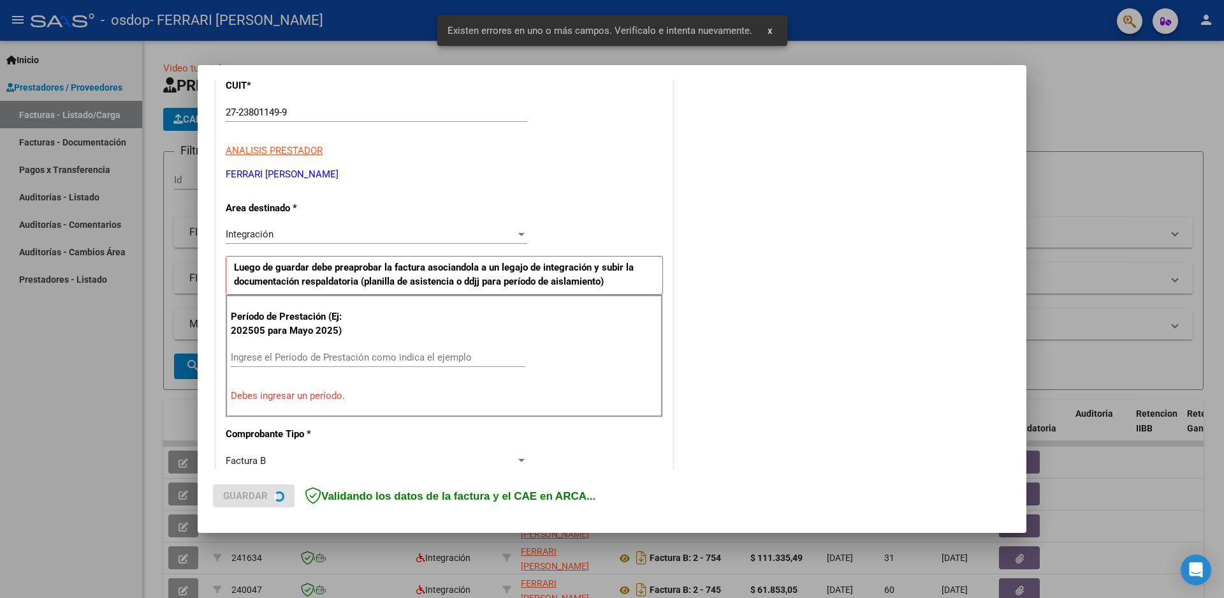
scroll to position [226, 0]
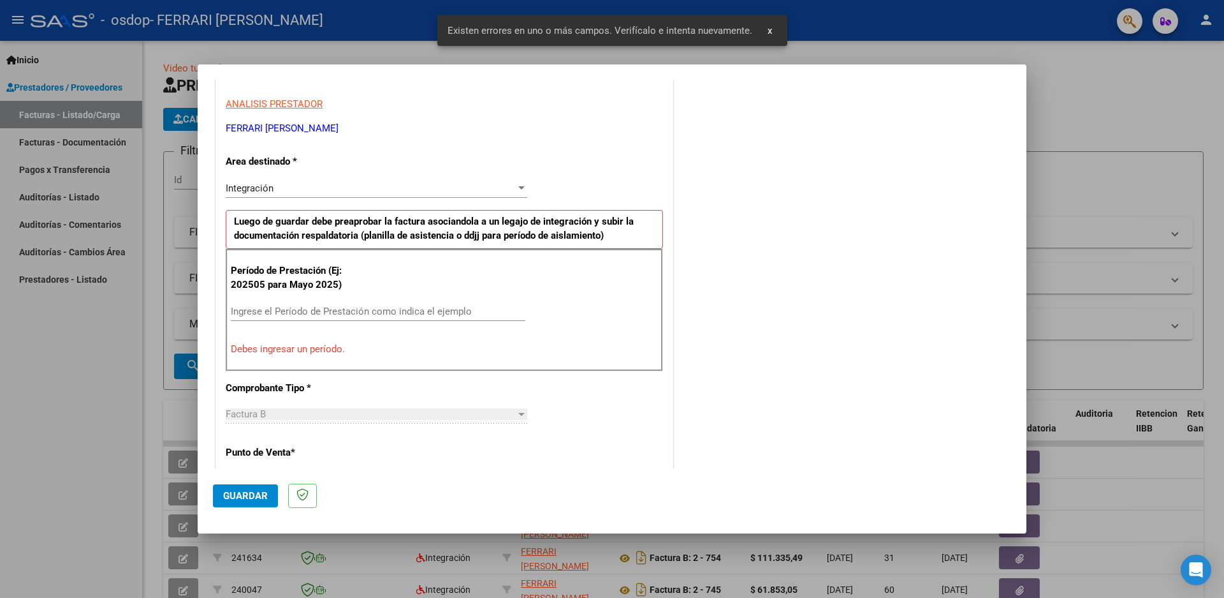
click at [292, 315] on input "Ingrese el Período de Prestación como indica el ejemplo" at bounding box center [378, 310] width 295 height 11
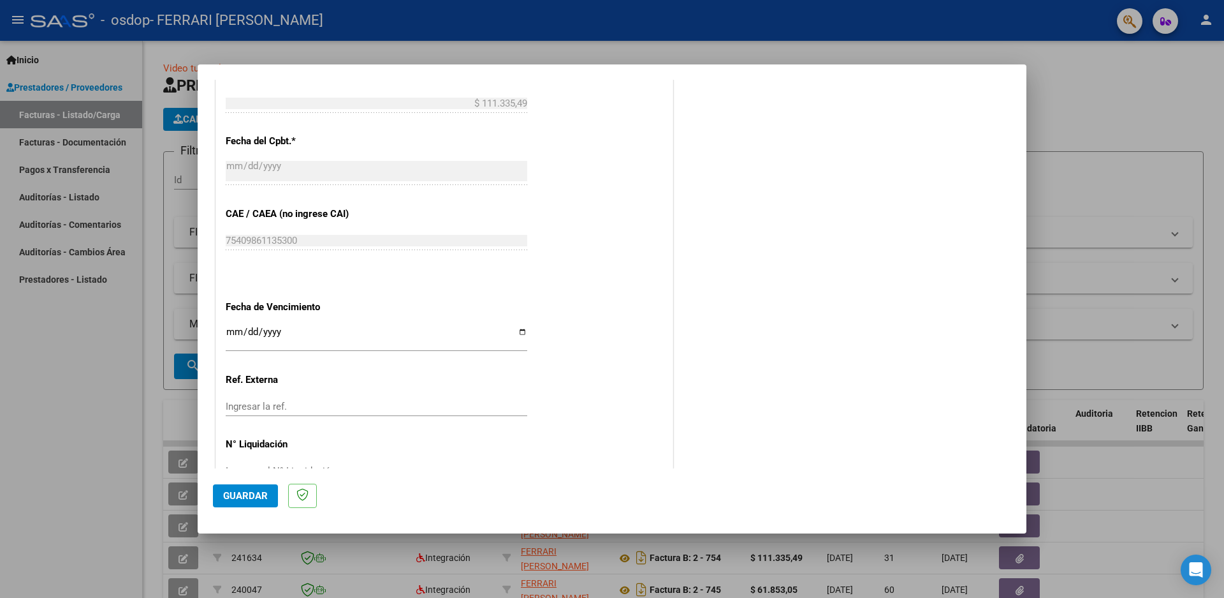
scroll to position [718, 0]
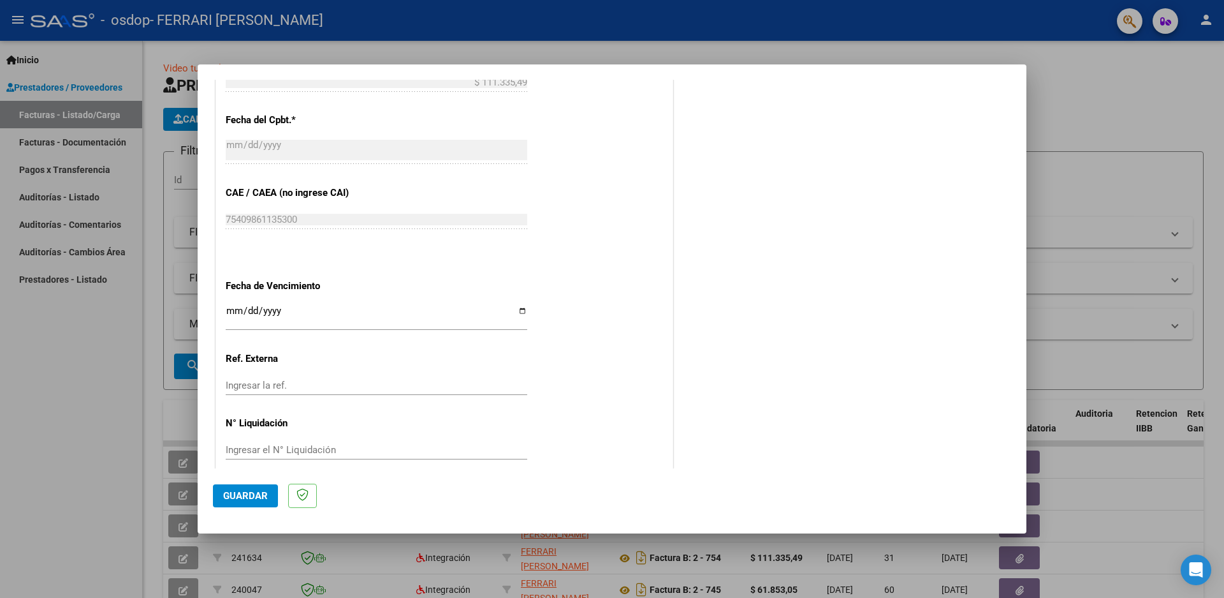
type input "202509"
click at [239, 495] on span "Guardar" at bounding box center [245, 495] width 45 height 11
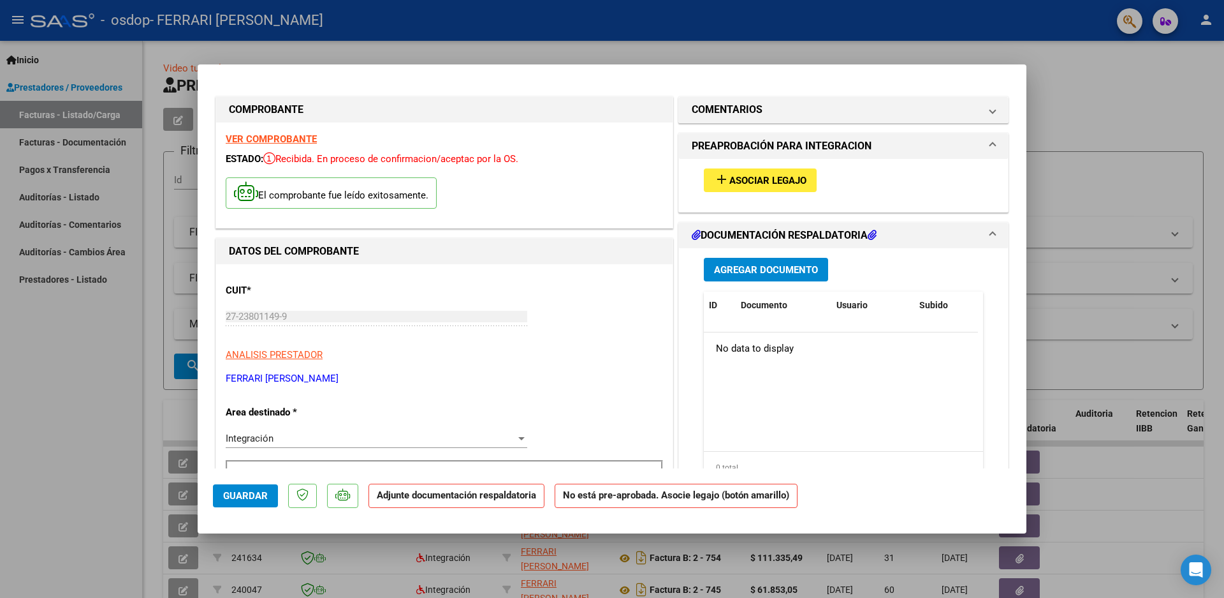
click at [755, 178] on span "Asociar Legajo" at bounding box center [768, 180] width 77 height 11
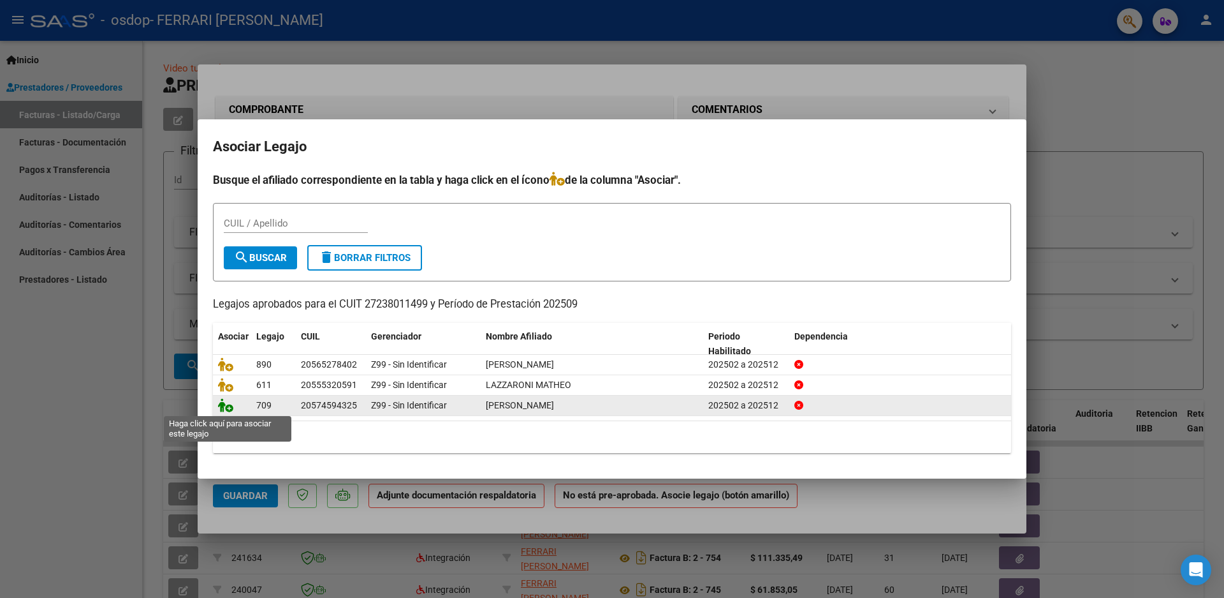
click at [224, 405] on icon at bounding box center [225, 405] width 15 height 14
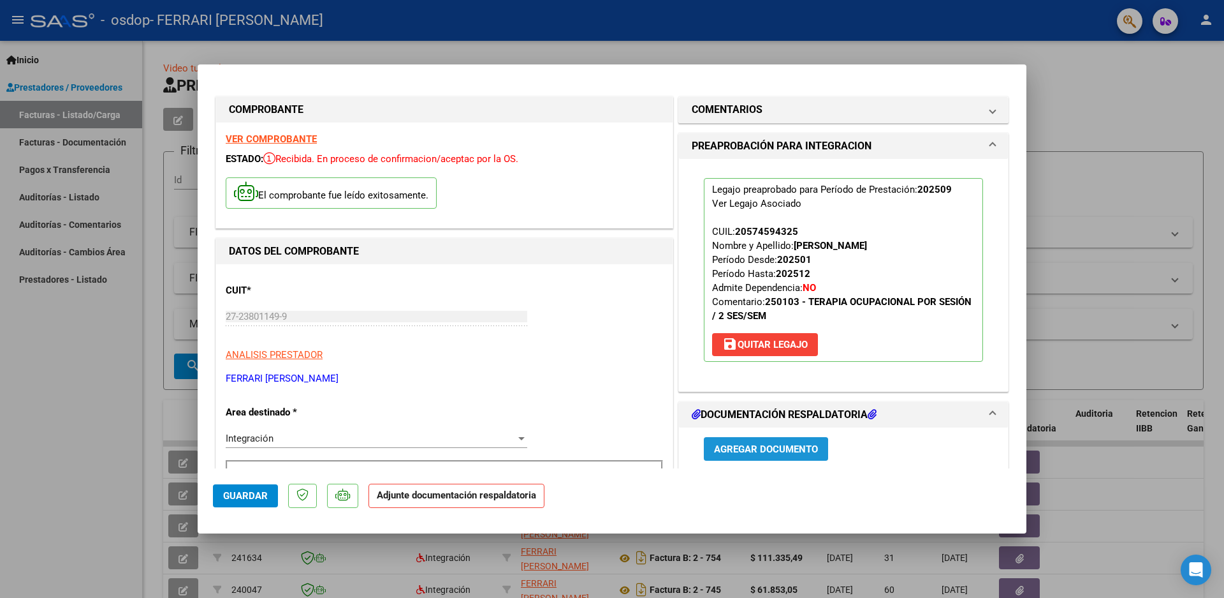
click at [742, 450] on span "Agregar Documento" at bounding box center [766, 448] width 104 height 11
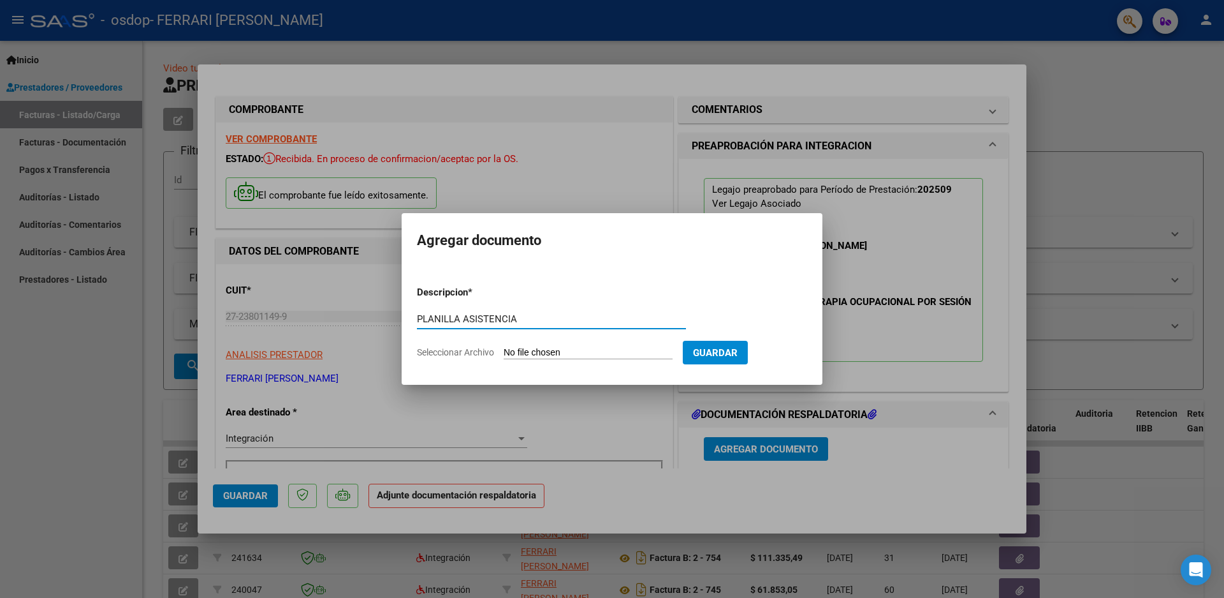
type input "PLANILLA ASISTENCIA"
click at [538, 358] on input "Seleccionar Archivo" at bounding box center [588, 353] width 169 height 12
type input "C:\fakepath\ASISTENCIA SEPTIEMBRE20251006_16065733.pdf"
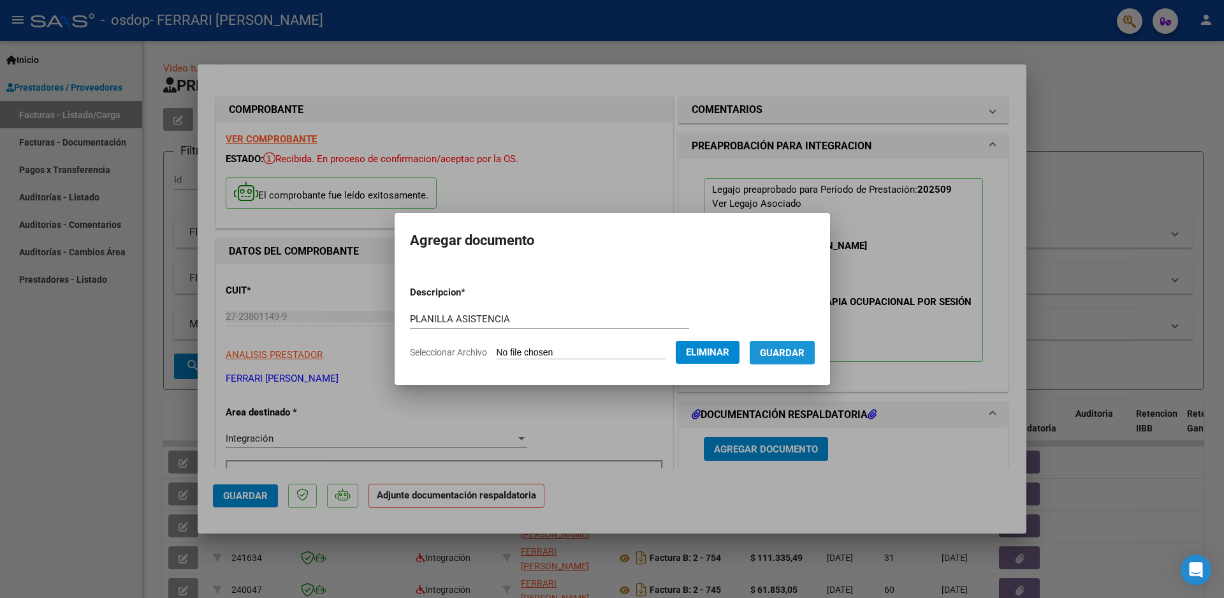
click at [773, 352] on span "Guardar" at bounding box center [782, 352] width 45 height 11
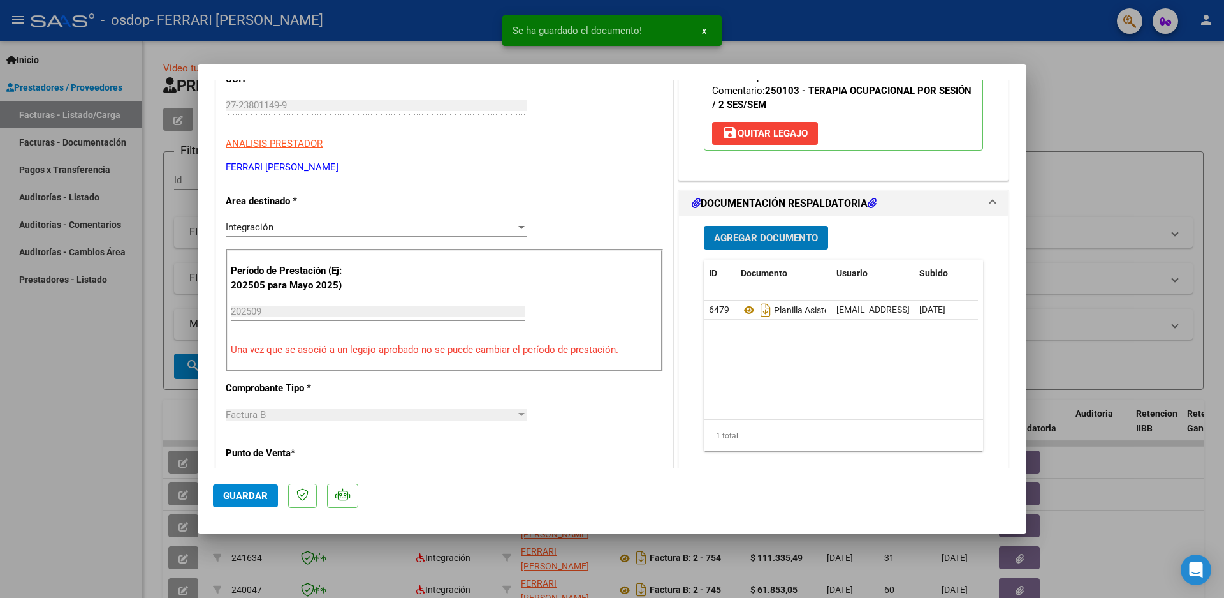
scroll to position [64, 0]
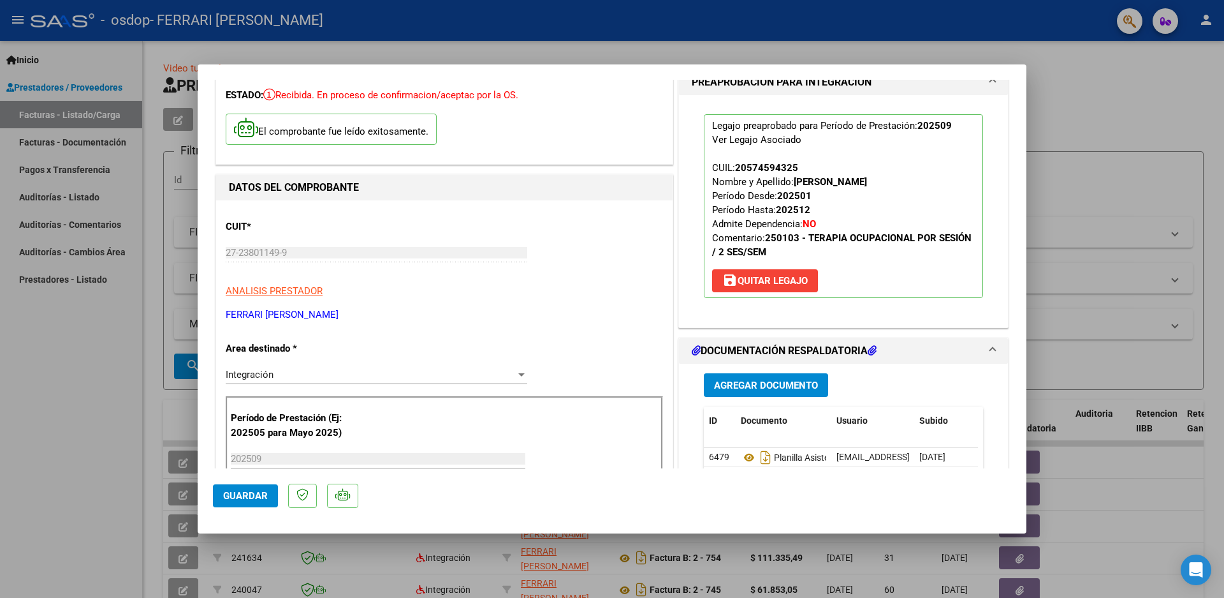
click at [1120, 187] on div at bounding box center [612, 299] width 1224 height 598
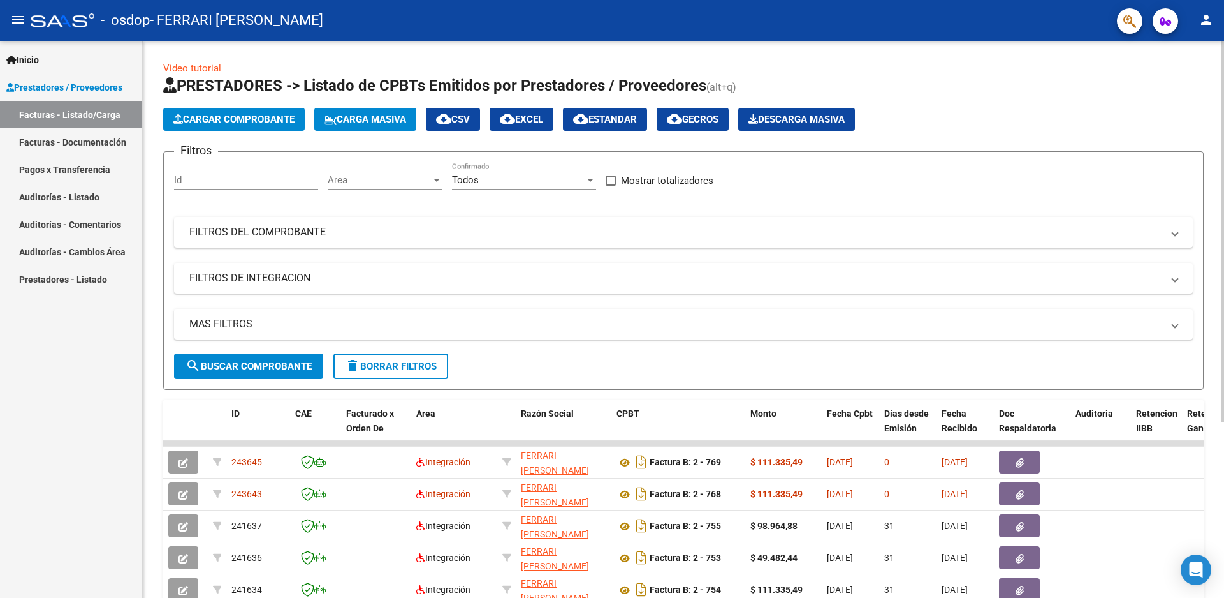
click at [233, 116] on span "Cargar Comprobante" at bounding box center [233, 119] width 121 height 11
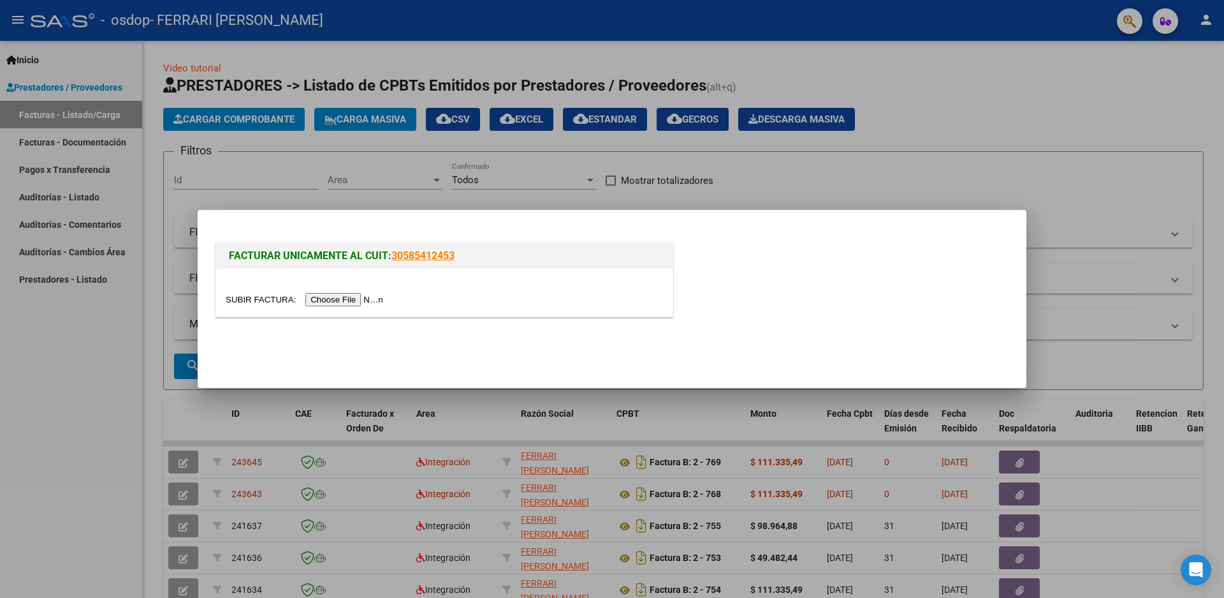
click at [351, 300] on input "file" at bounding box center [306, 299] width 161 height 13
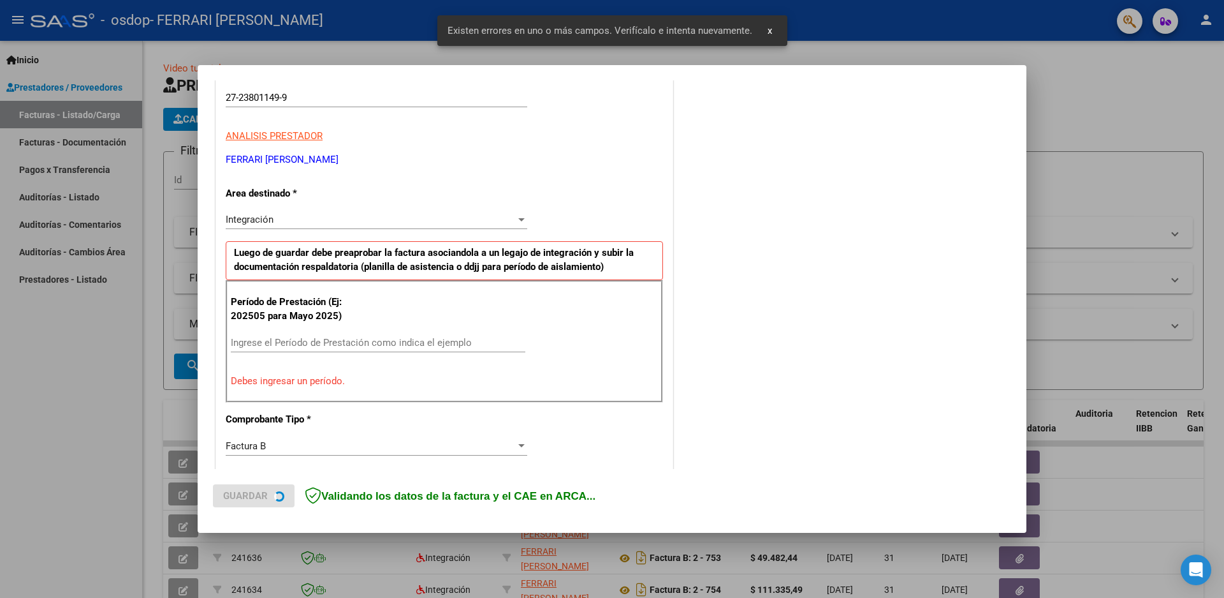
scroll to position [226, 0]
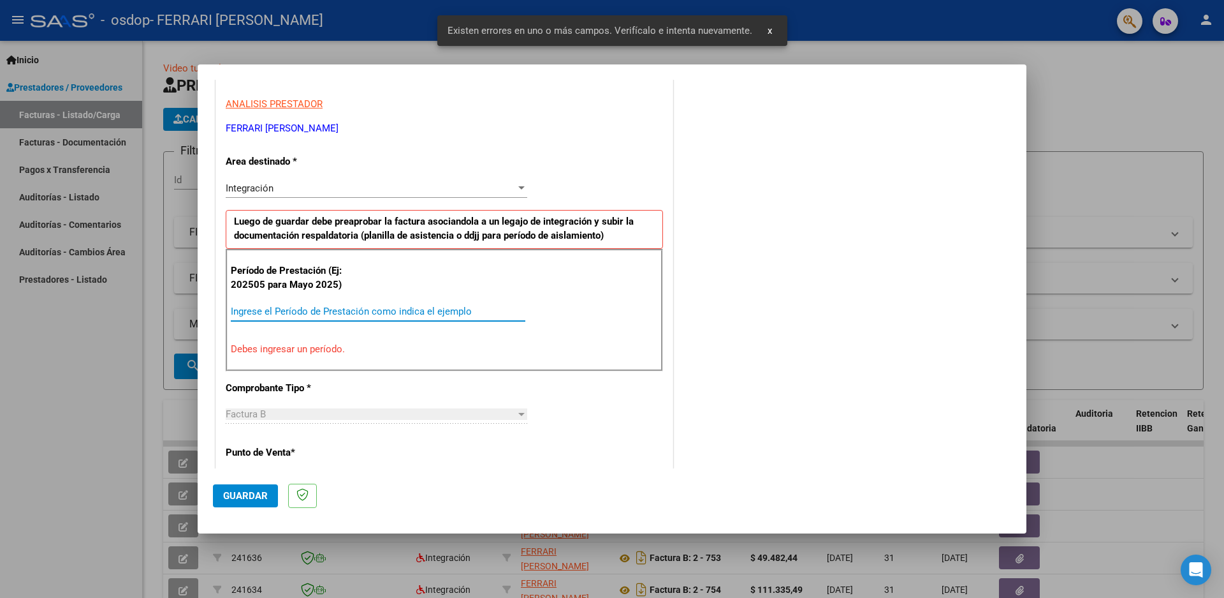
click at [280, 307] on input "Ingrese el Período de Prestación como indica el ejemplo" at bounding box center [378, 310] width 295 height 11
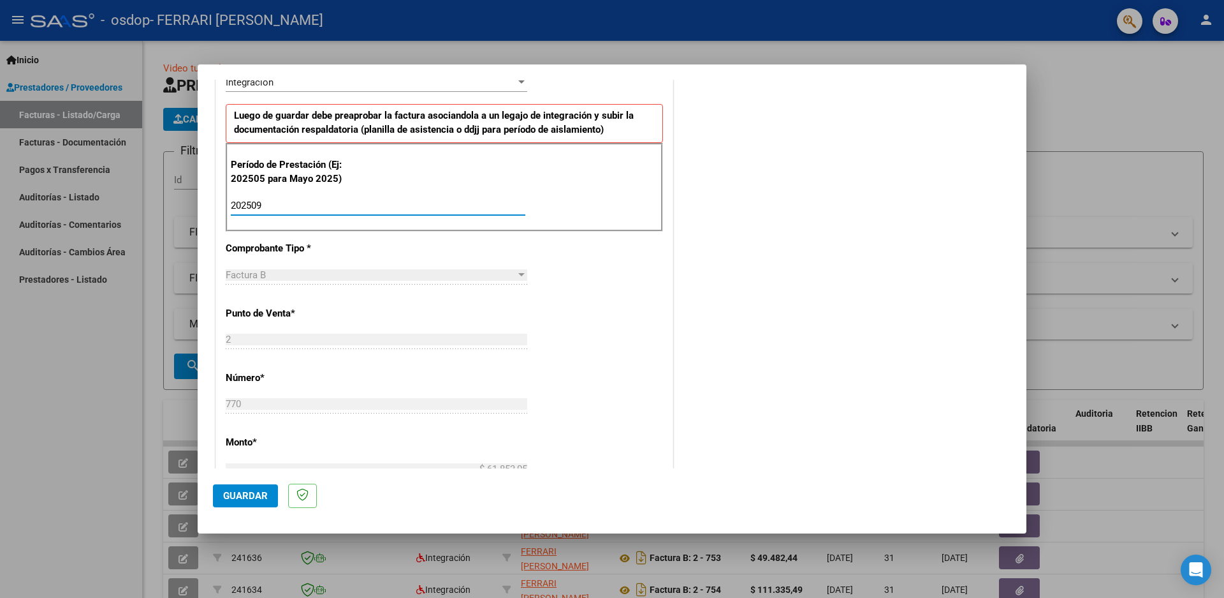
scroll to position [335, 0]
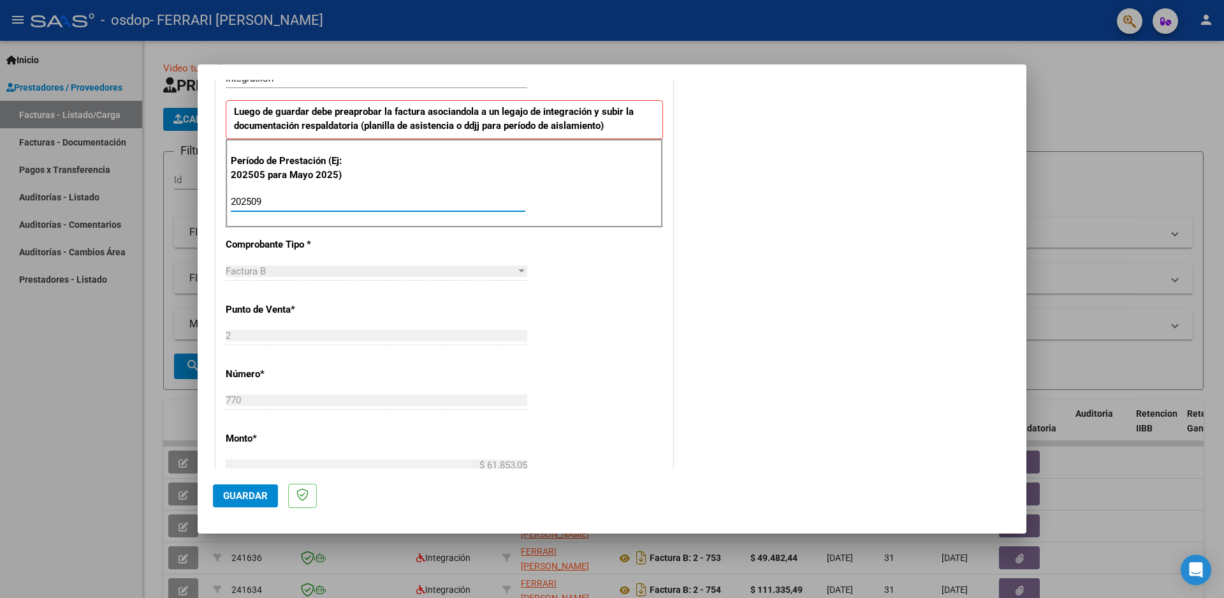
type input "202509"
click at [242, 494] on span "Guardar" at bounding box center [245, 495] width 45 height 11
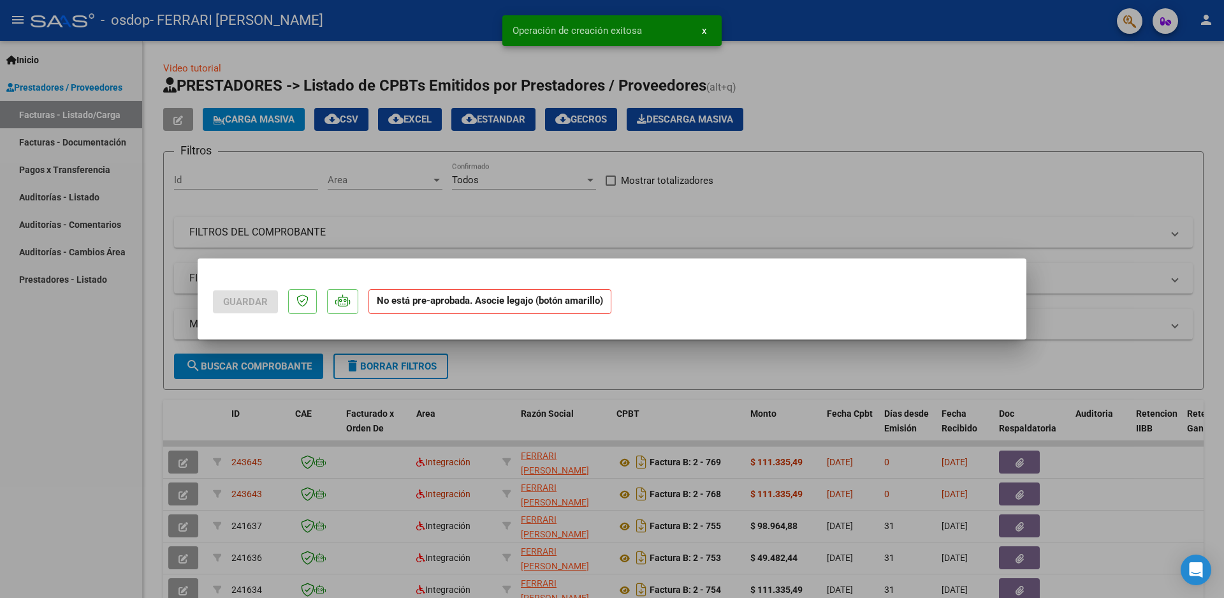
scroll to position [0, 0]
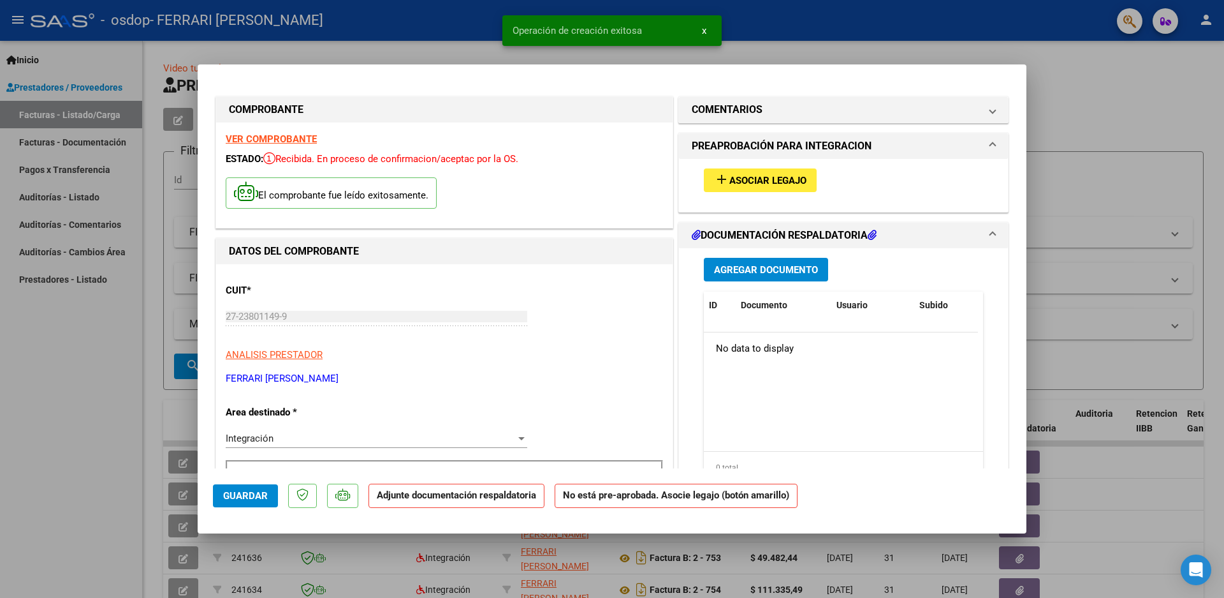
click at [758, 180] on span "Asociar Legajo" at bounding box center [768, 180] width 77 height 11
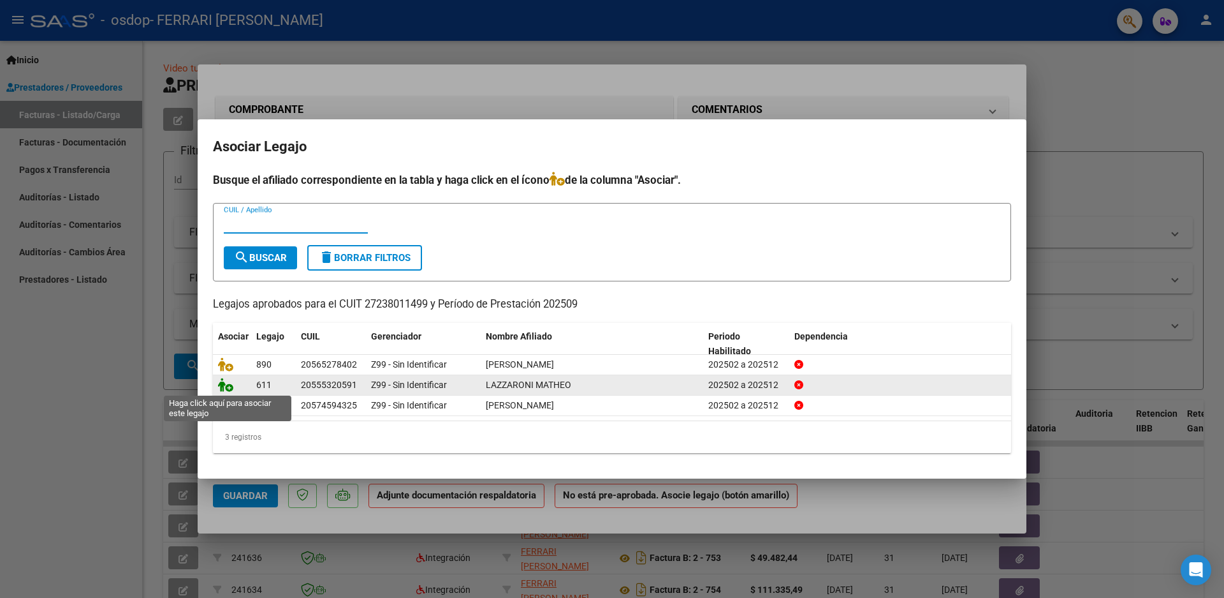
click at [221, 383] on icon at bounding box center [225, 385] width 15 height 14
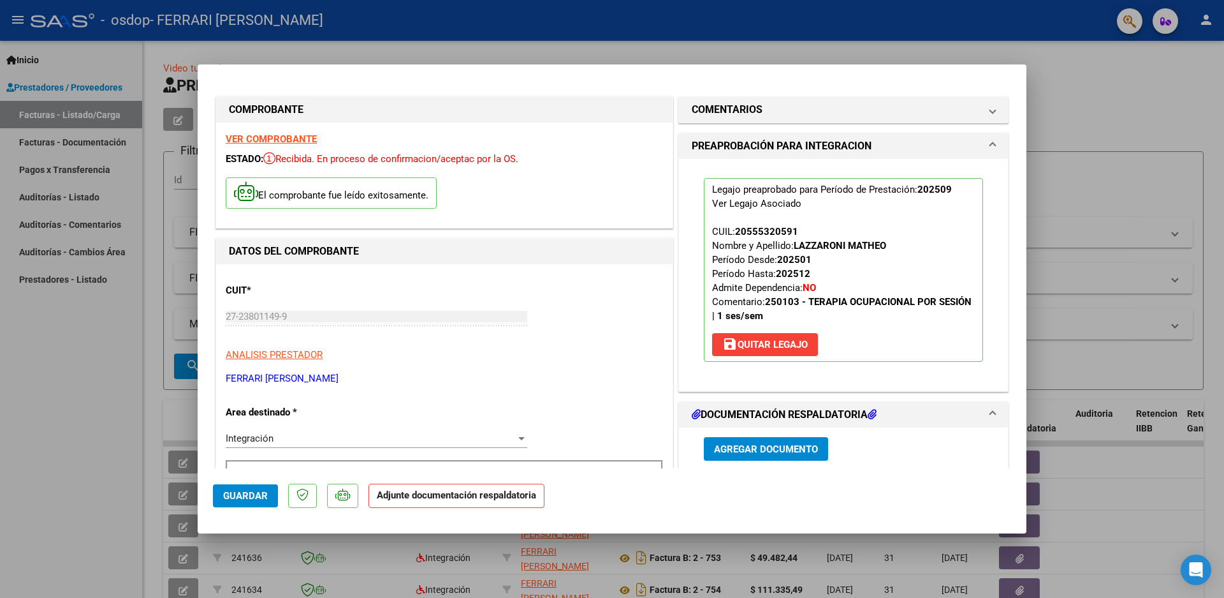
click at [765, 450] on span "Agregar Documento" at bounding box center [766, 448] width 104 height 11
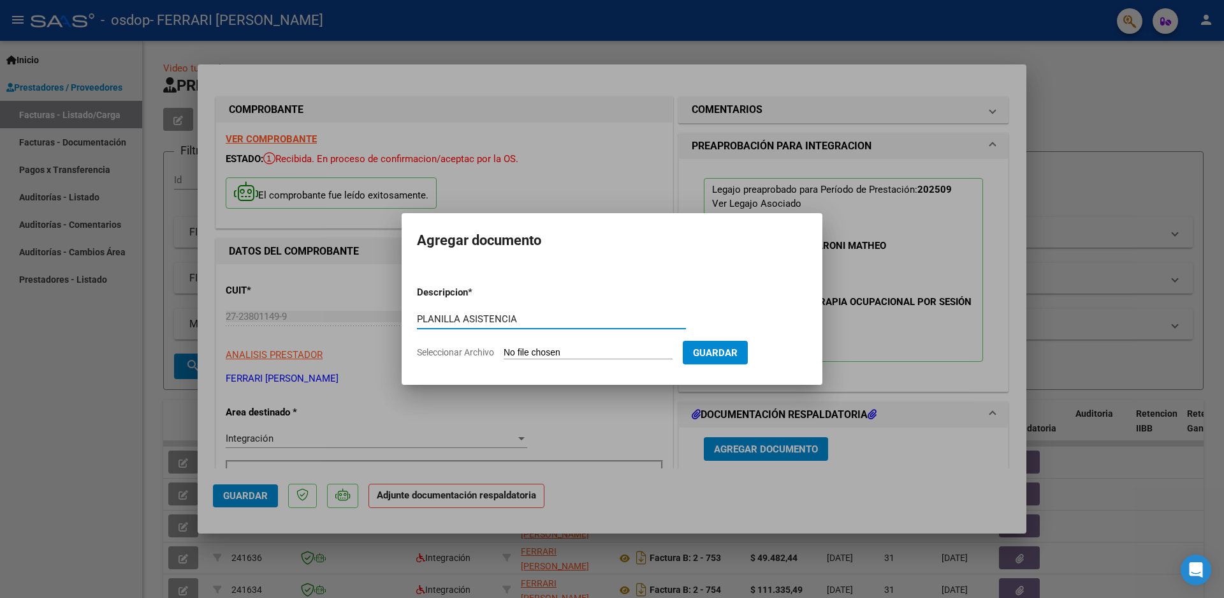
type input "PLANILLA ASISTENCIA"
click at [580, 351] on input "Seleccionar Archivo" at bounding box center [588, 353] width 169 height 12
type input "C:\fakepath\ASISTENCIA SEPTIEMBRE20251006_16080283.pdf"
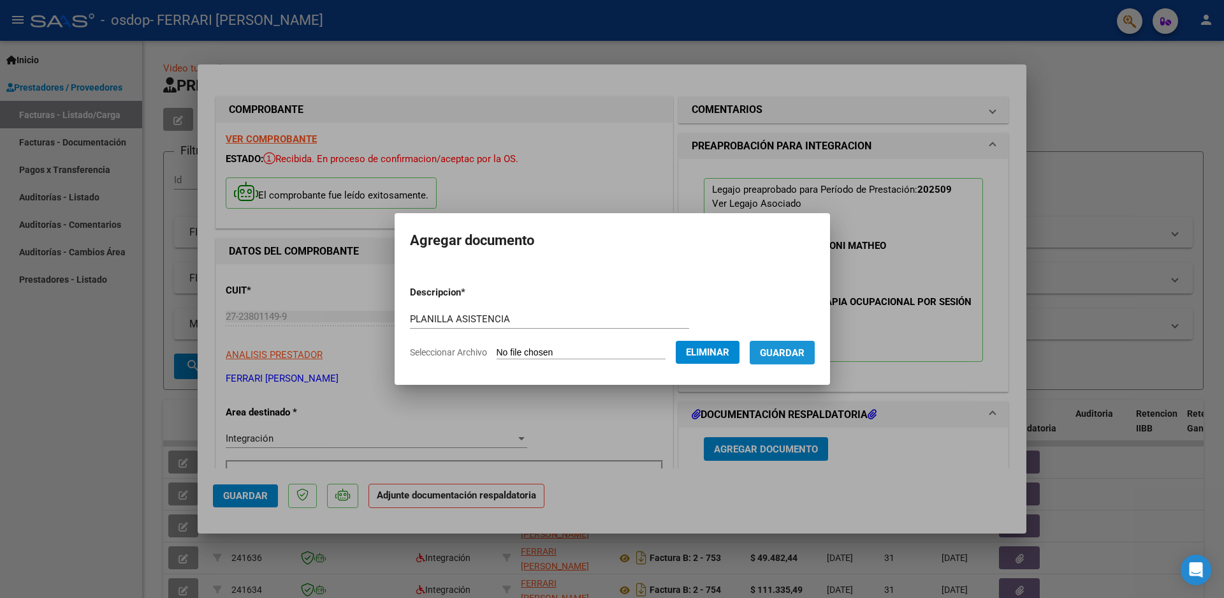
drag, startPoint x: 772, startPoint y: 349, endPoint x: 817, endPoint y: 396, distance: 65.4
click at [772, 348] on span "Guardar" at bounding box center [782, 352] width 45 height 11
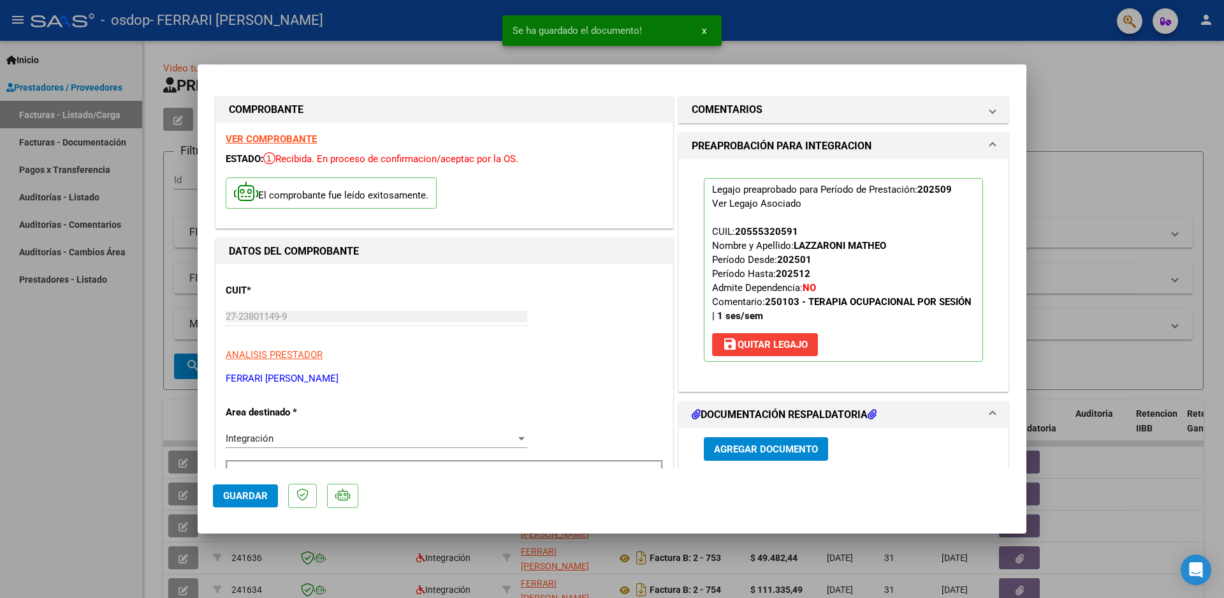
click at [1098, 203] on div at bounding box center [612, 299] width 1224 height 598
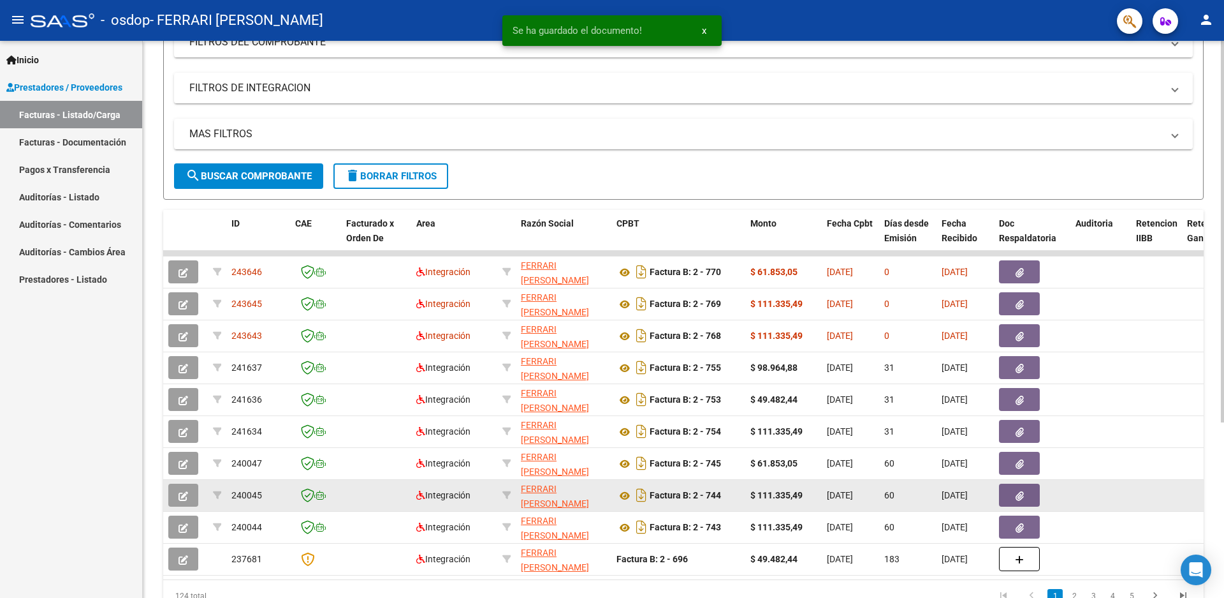
scroll to position [191, 0]
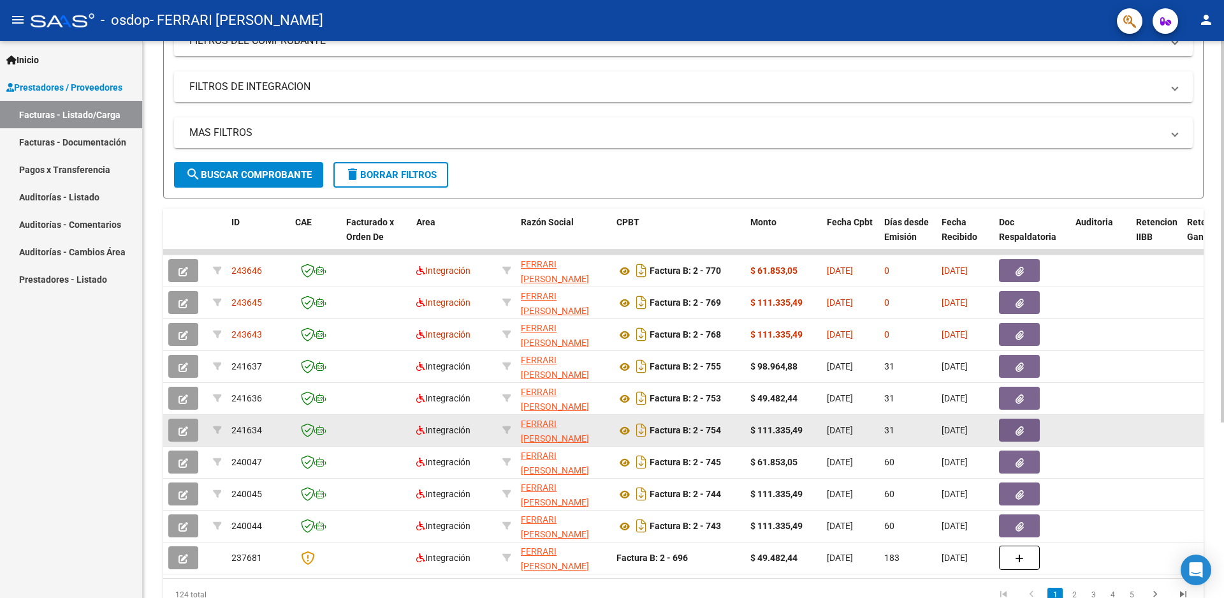
click at [181, 429] on icon "button" at bounding box center [184, 431] width 10 height 10
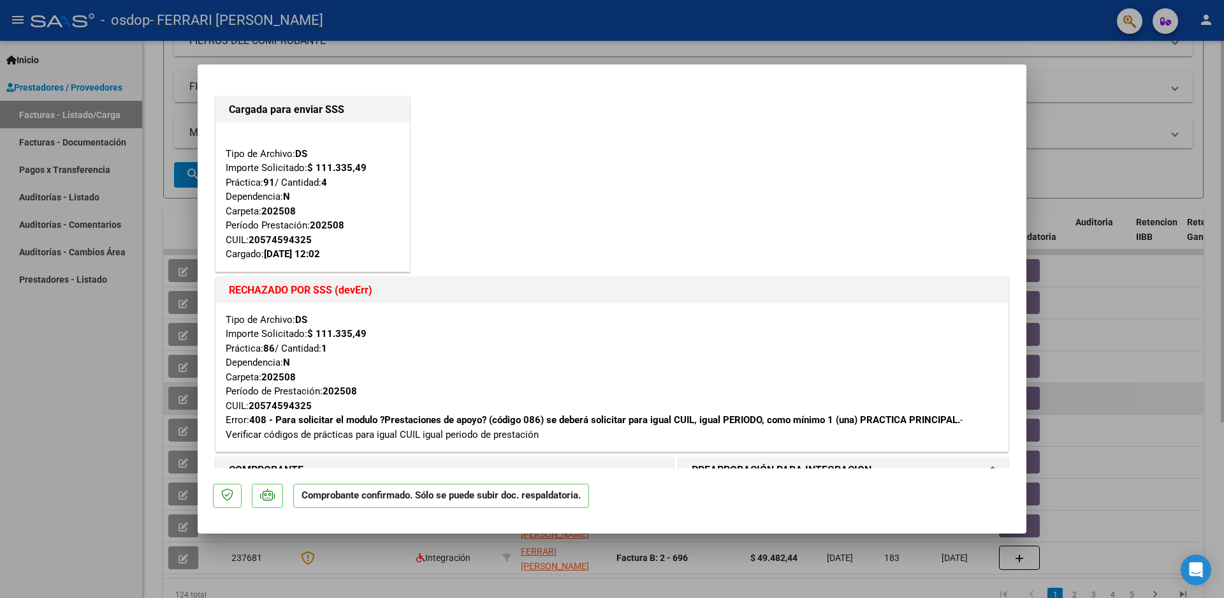
drag, startPoint x: 1164, startPoint y: 381, endPoint x: 1138, endPoint y: 390, distance: 27.8
click at [1164, 381] on div at bounding box center [612, 299] width 1224 height 598
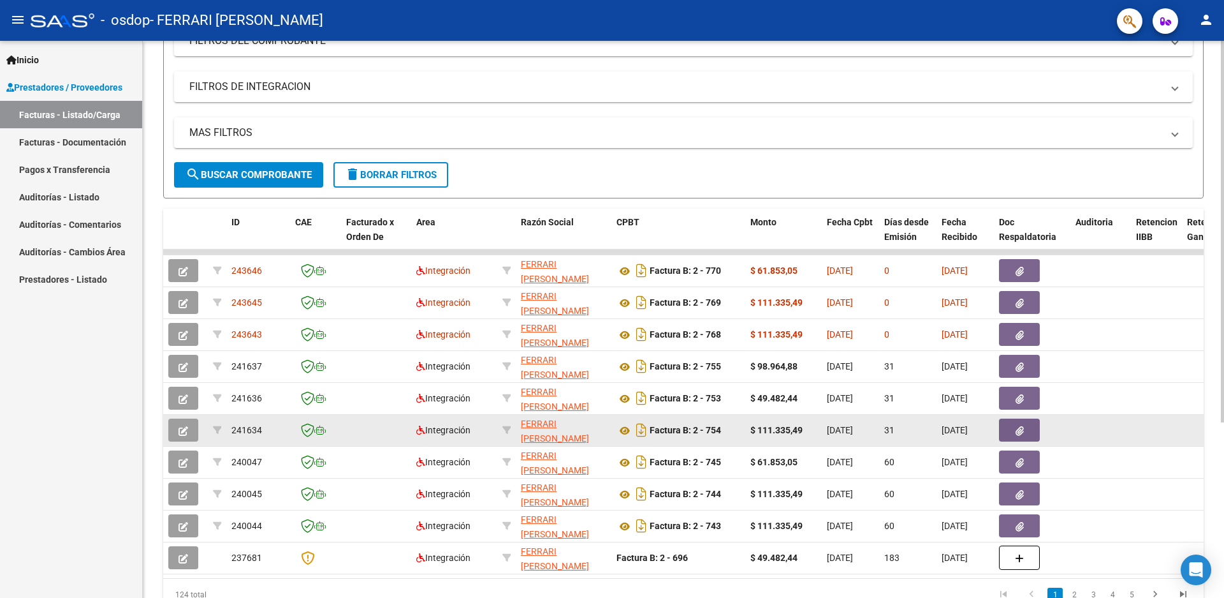
click at [1021, 426] on icon "button" at bounding box center [1020, 431] width 8 height 10
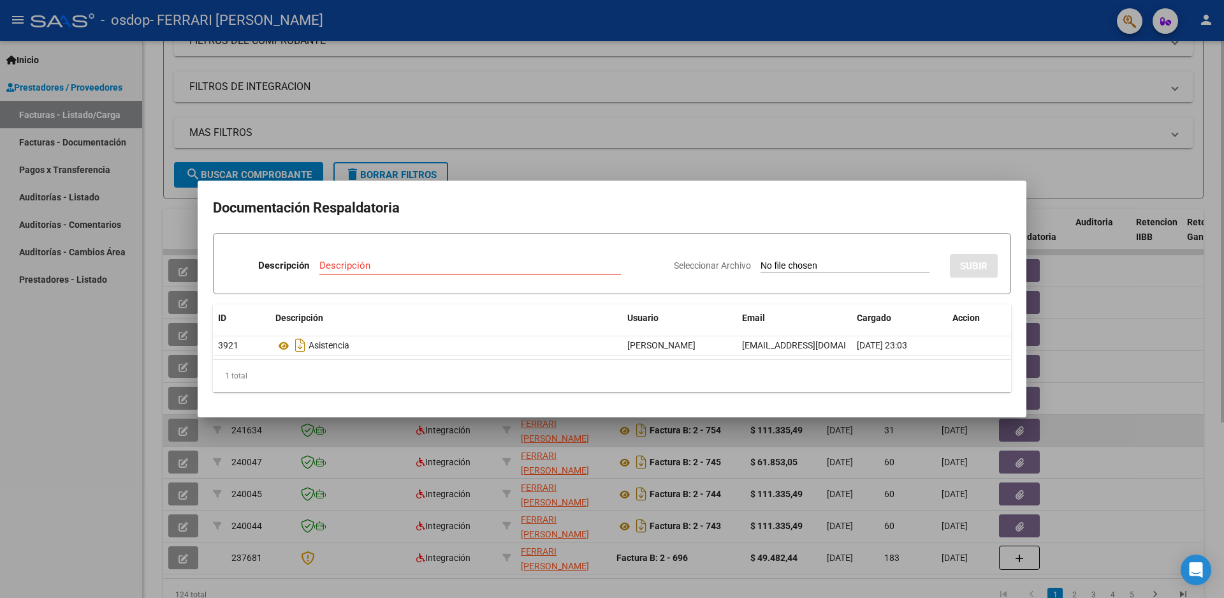
drag, startPoint x: 1088, startPoint y: 445, endPoint x: 1098, endPoint y: 445, distance: 9.6
click at [1094, 445] on div at bounding box center [612, 299] width 1224 height 598
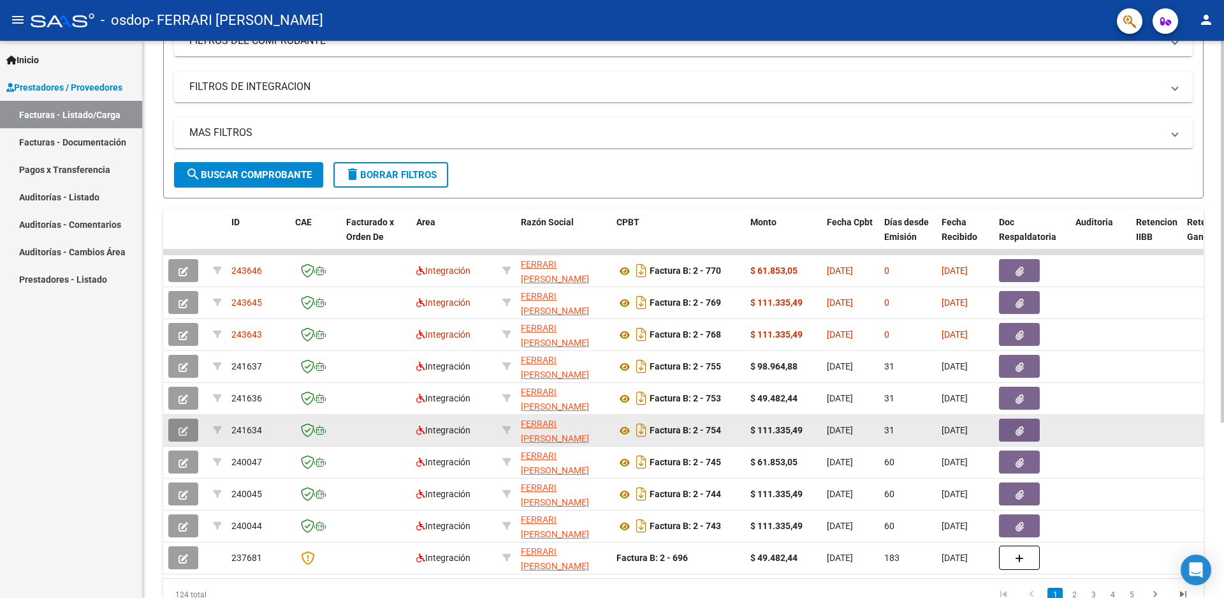
click at [178, 429] on button "button" at bounding box center [183, 429] width 30 height 23
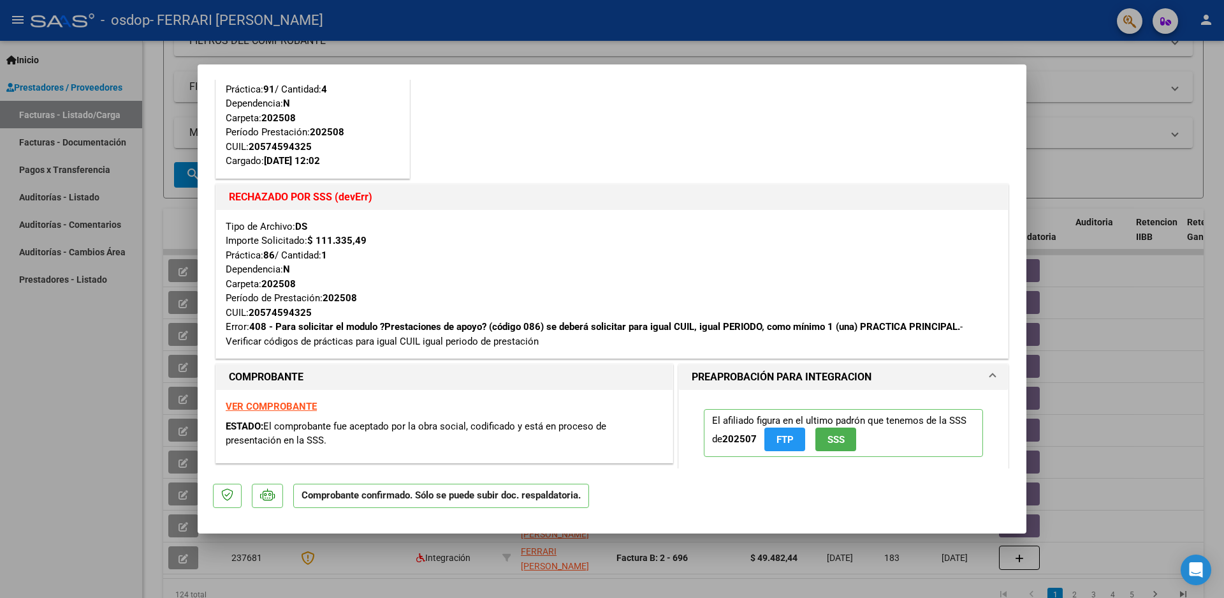
scroll to position [0, 0]
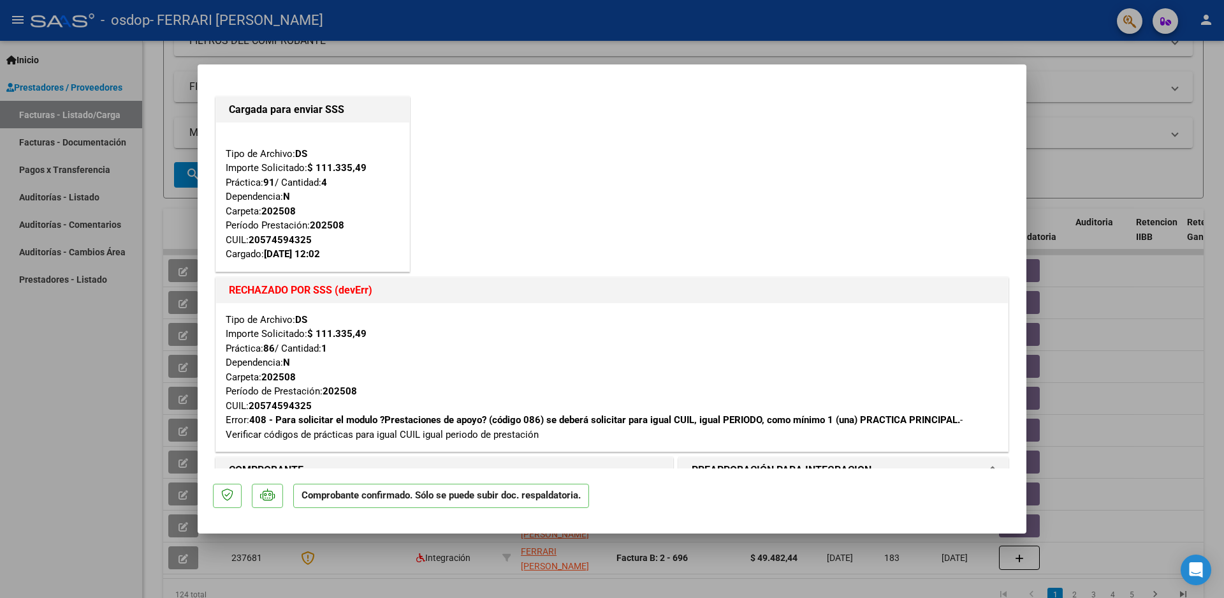
click at [1142, 361] on div at bounding box center [612, 299] width 1224 height 598
type input "$ 0,00"
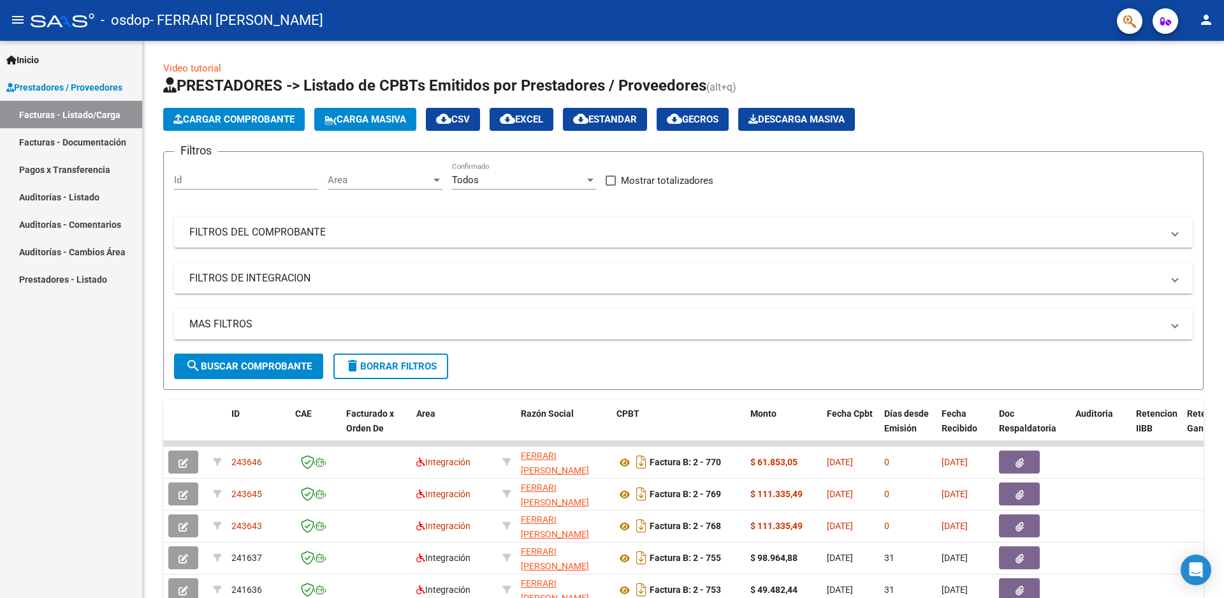
click at [47, 82] on span "Prestadores / Proveedores" at bounding box center [64, 87] width 116 height 14
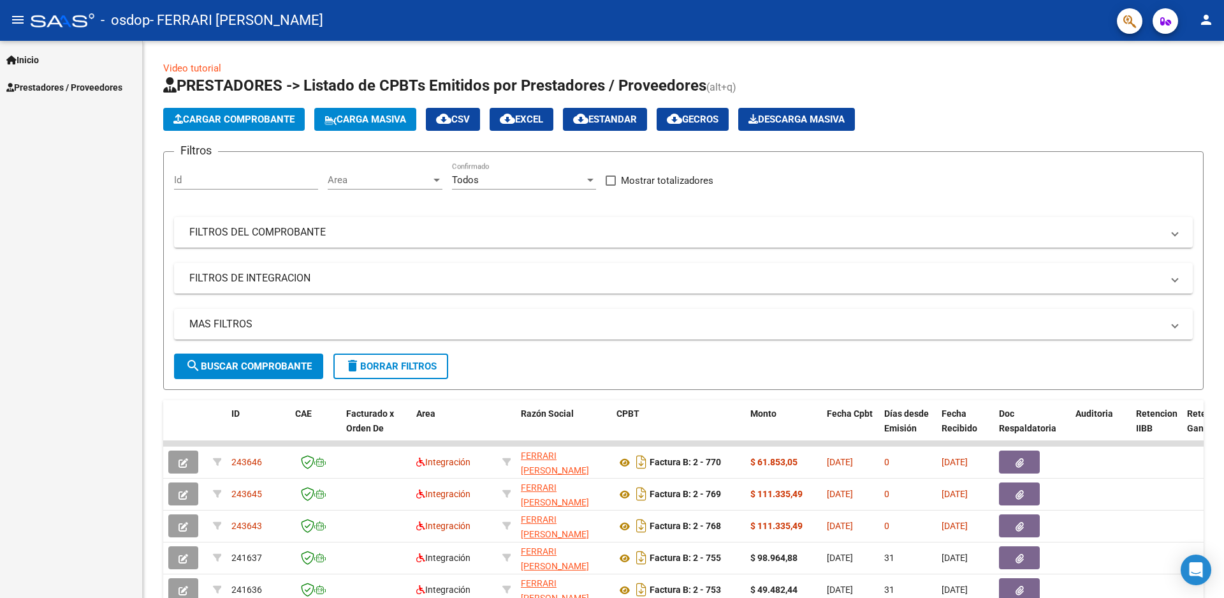
click at [47, 82] on span "Prestadores / Proveedores" at bounding box center [64, 87] width 116 height 14
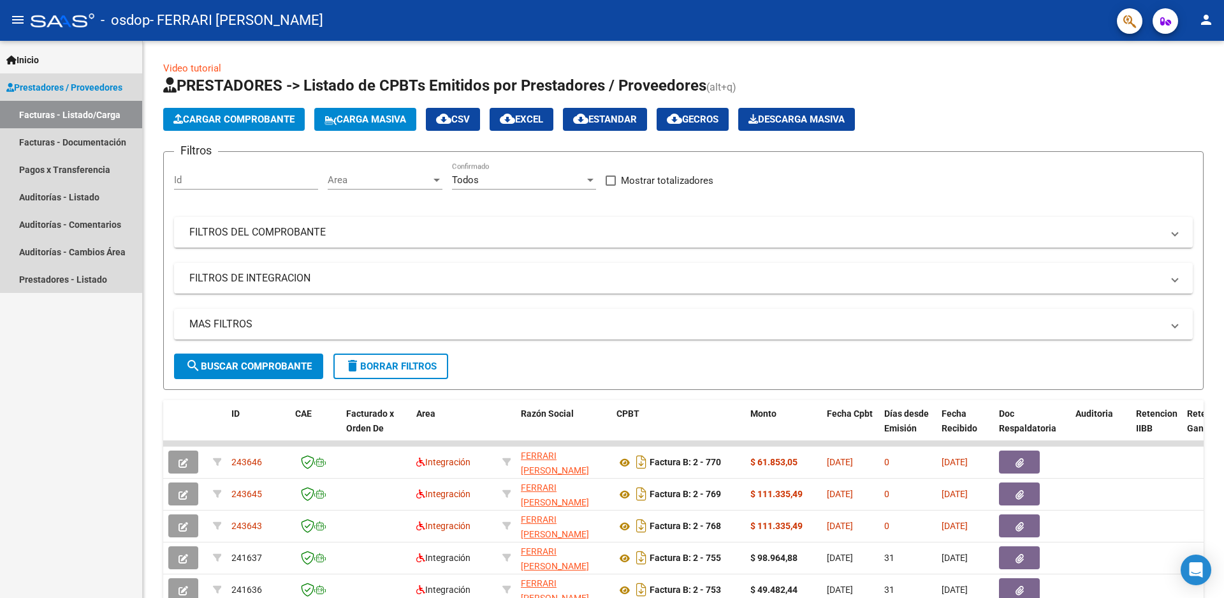
click at [53, 114] on link "Facturas - Listado/Carga" at bounding box center [71, 114] width 142 height 27
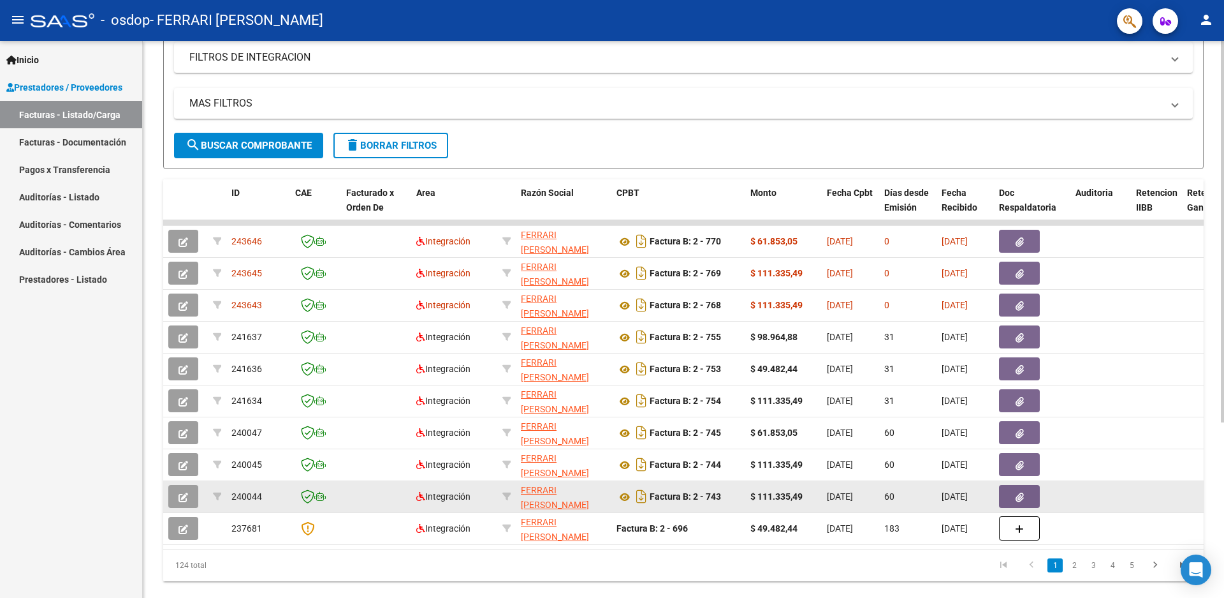
scroll to position [255, 0]
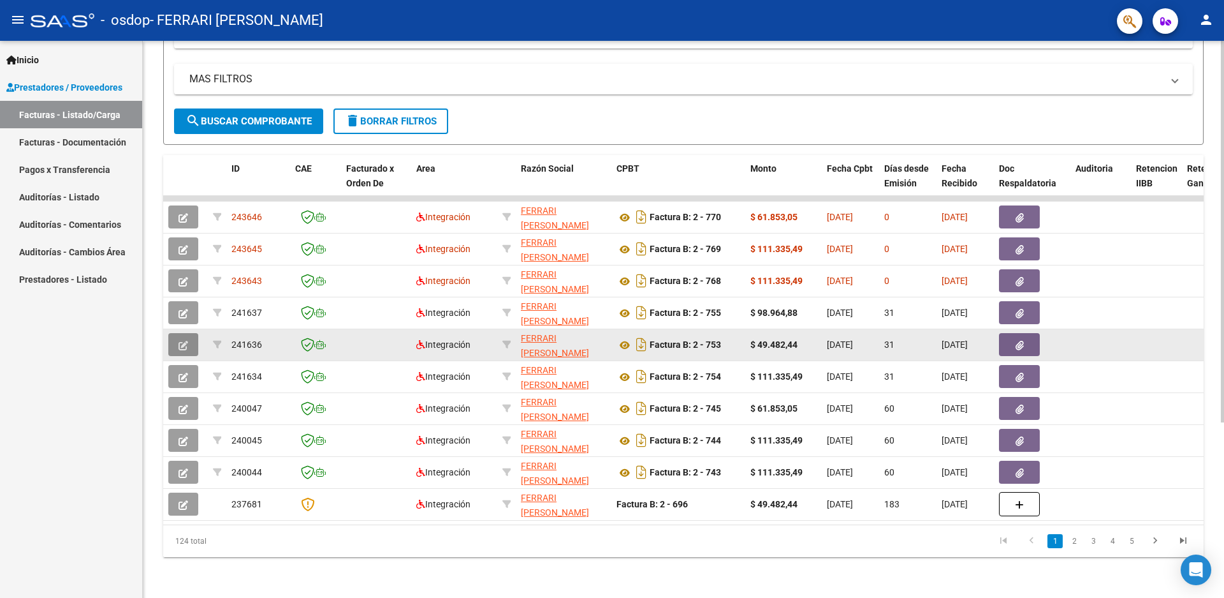
click at [180, 341] on icon "button" at bounding box center [184, 346] width 10 height 10
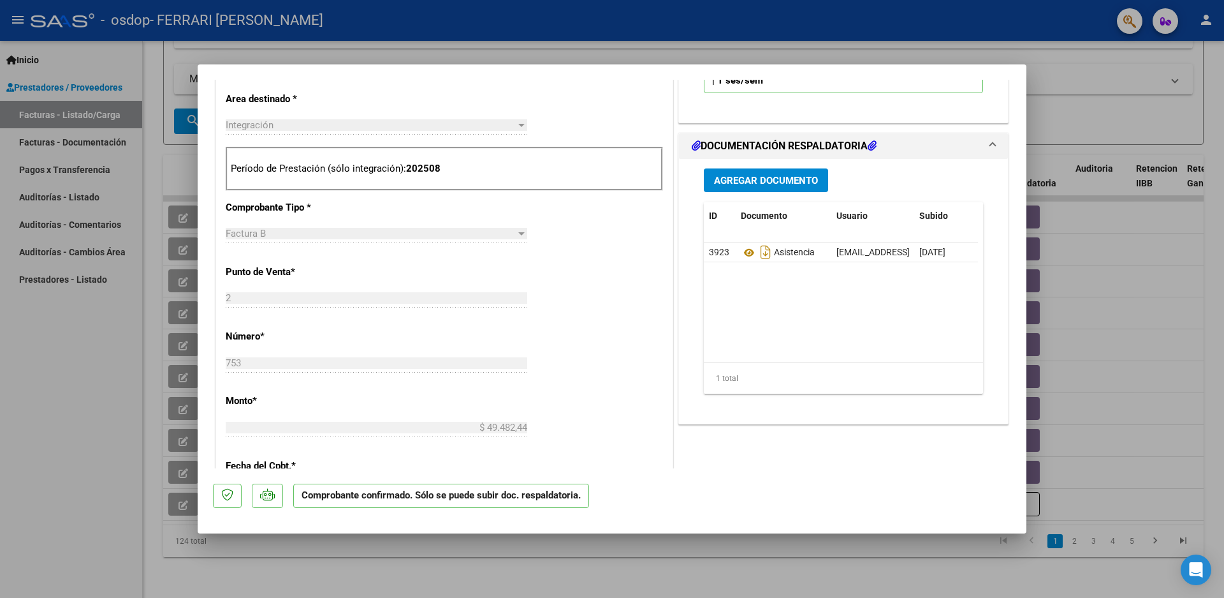
scroll to position [128, 0]
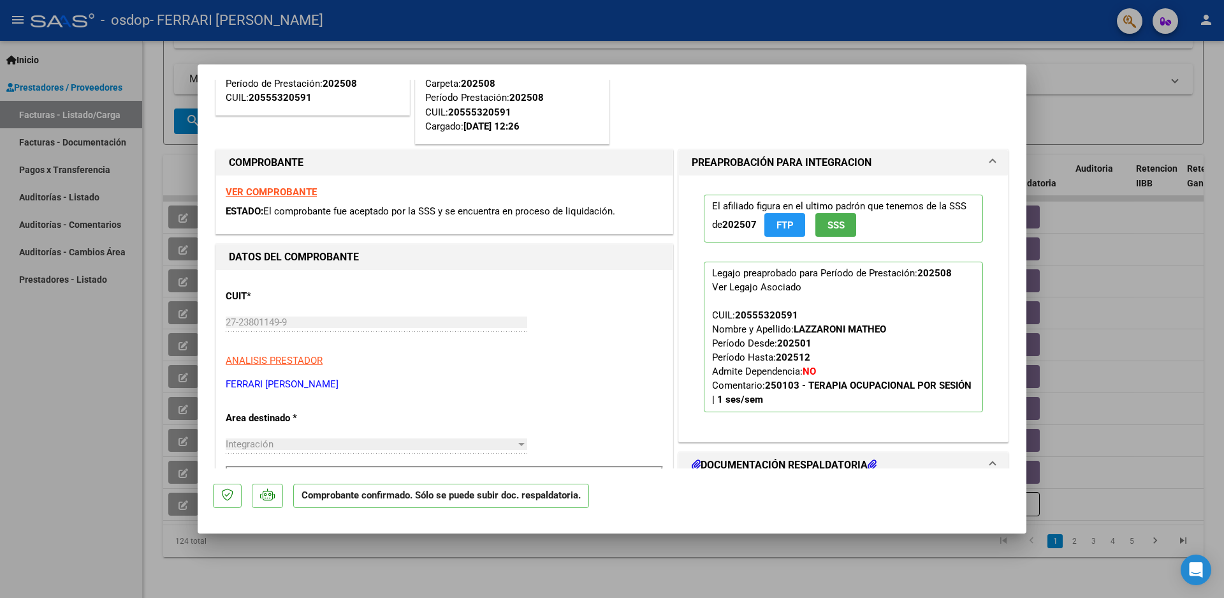
click at [990, 159] on span at bounding box center [992, 162] width 5 height 15
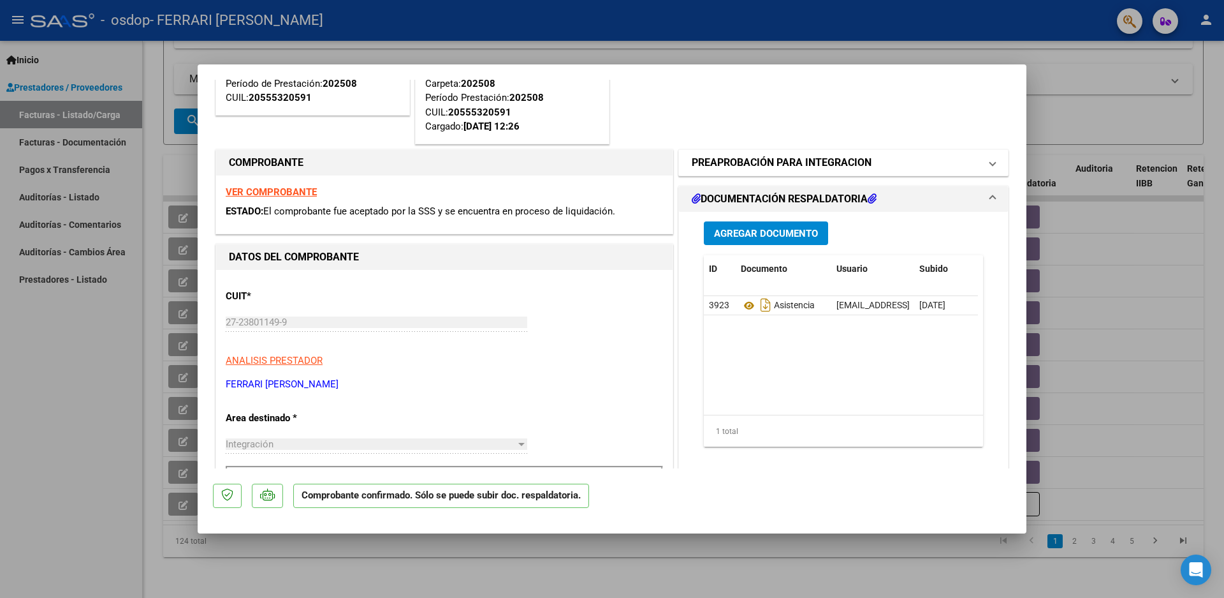
click at [990, 159] on span at bounding box center [992, 162] width 5 height 15
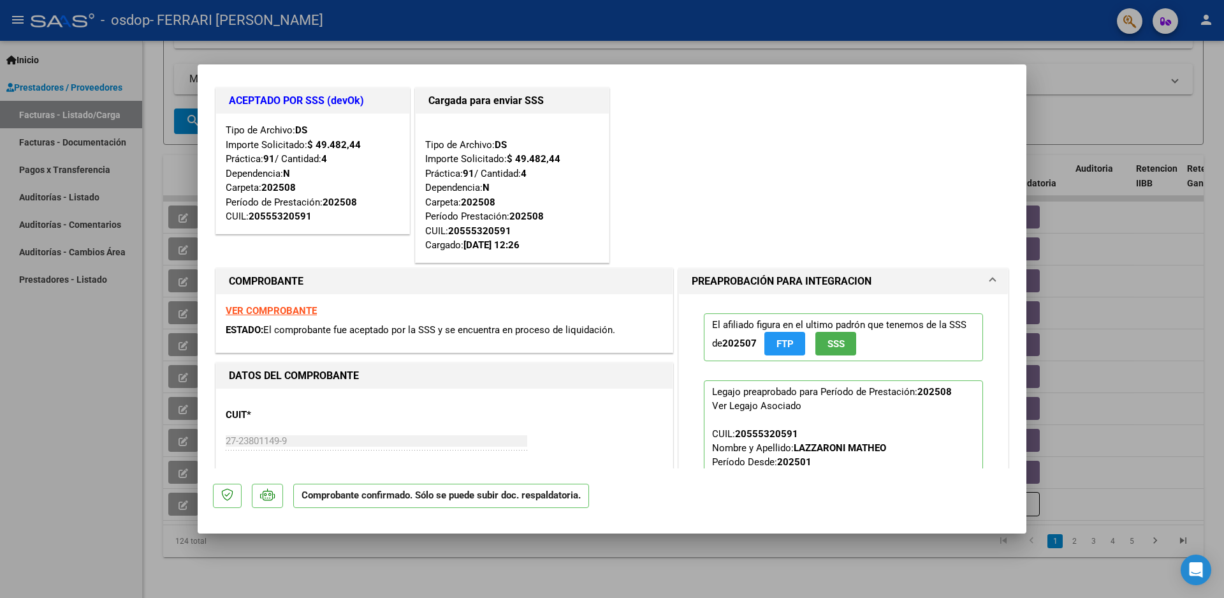
scroll to position [0, 0]
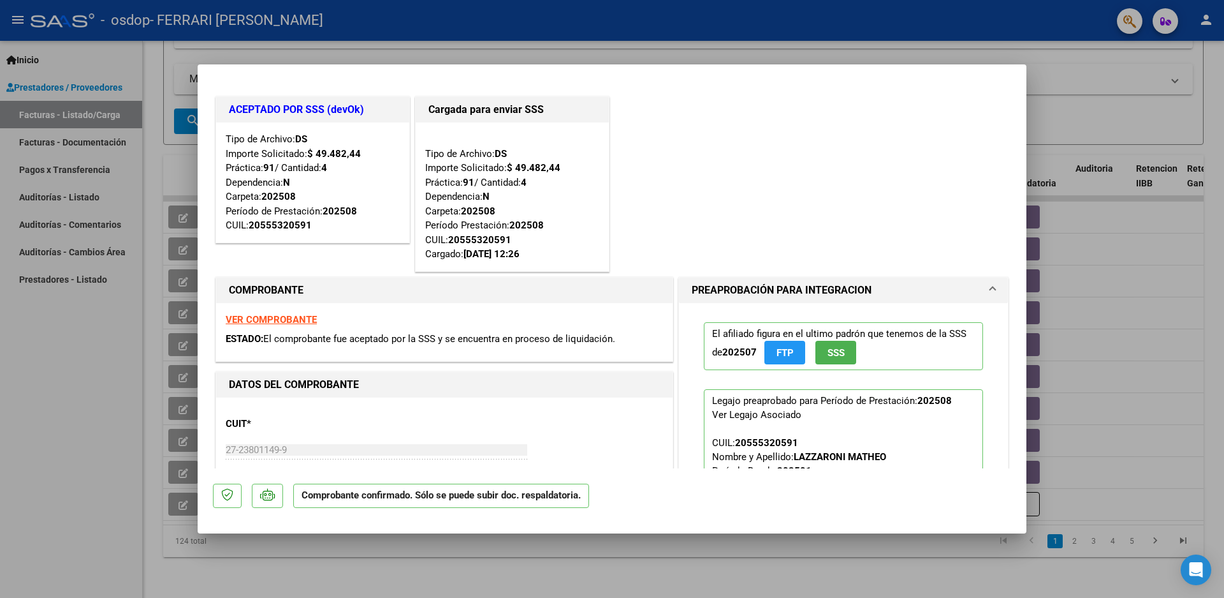
click at [1112, 332] on div at bounding box center [612, 299] width 1224 height 598
type input "$ 0,00"
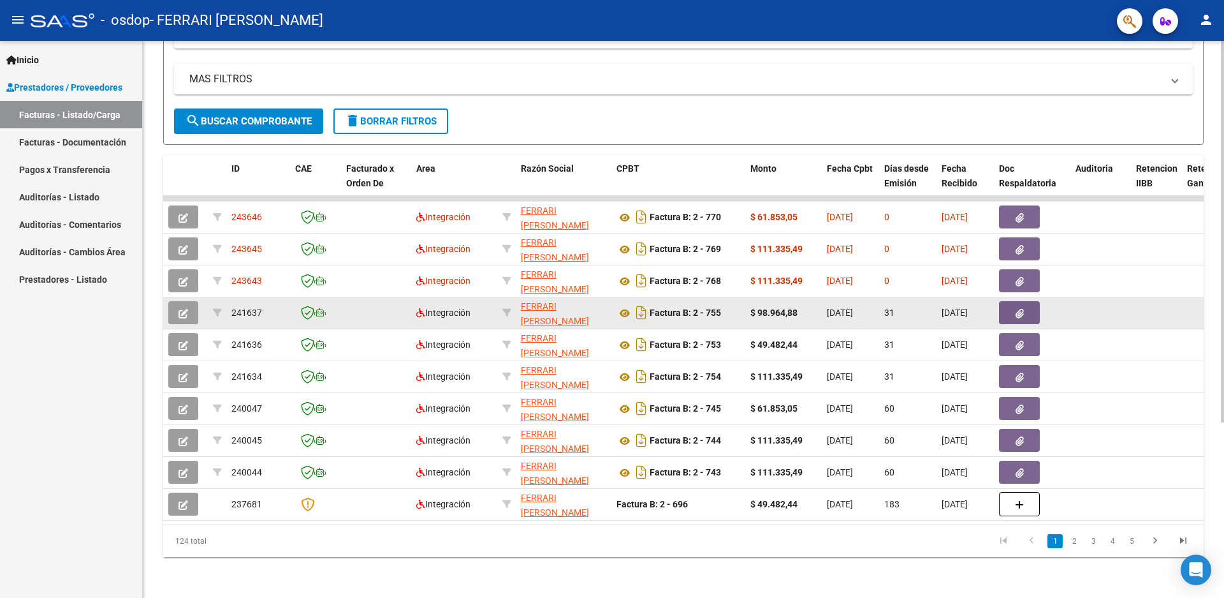
click at [179, 309] on icon "button" at bounding box center [184, 314] width 10 height 10
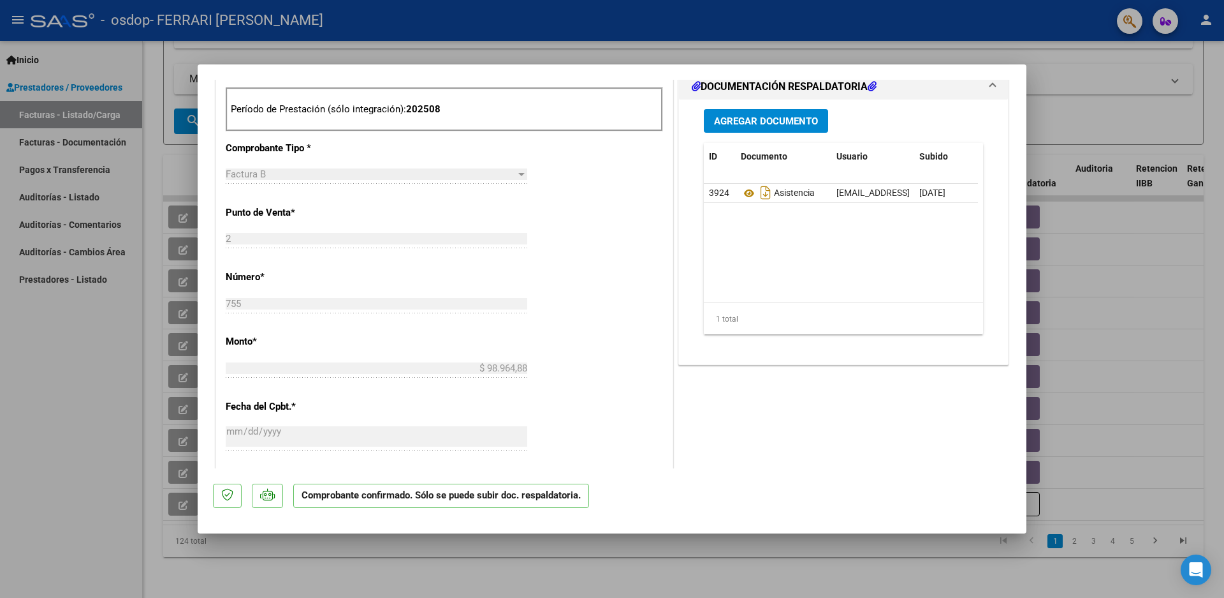
scroll to position [702, 0]
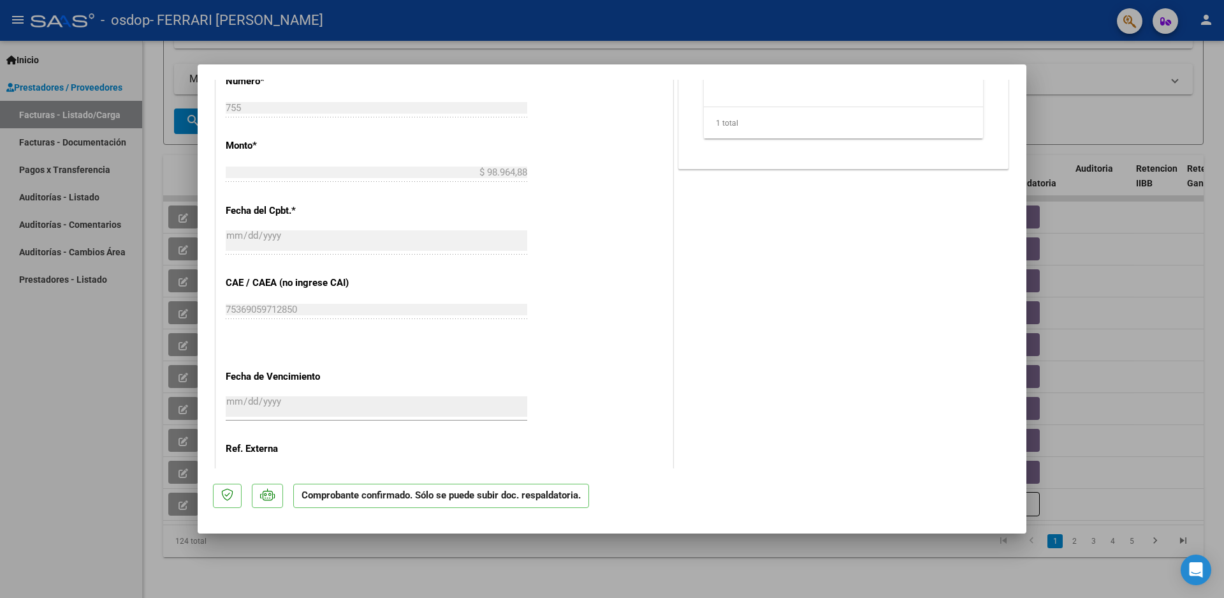
click at [1140, 328] on div at bounding box center [612, 299] width 1224 height 598
type input "$ 0,00"
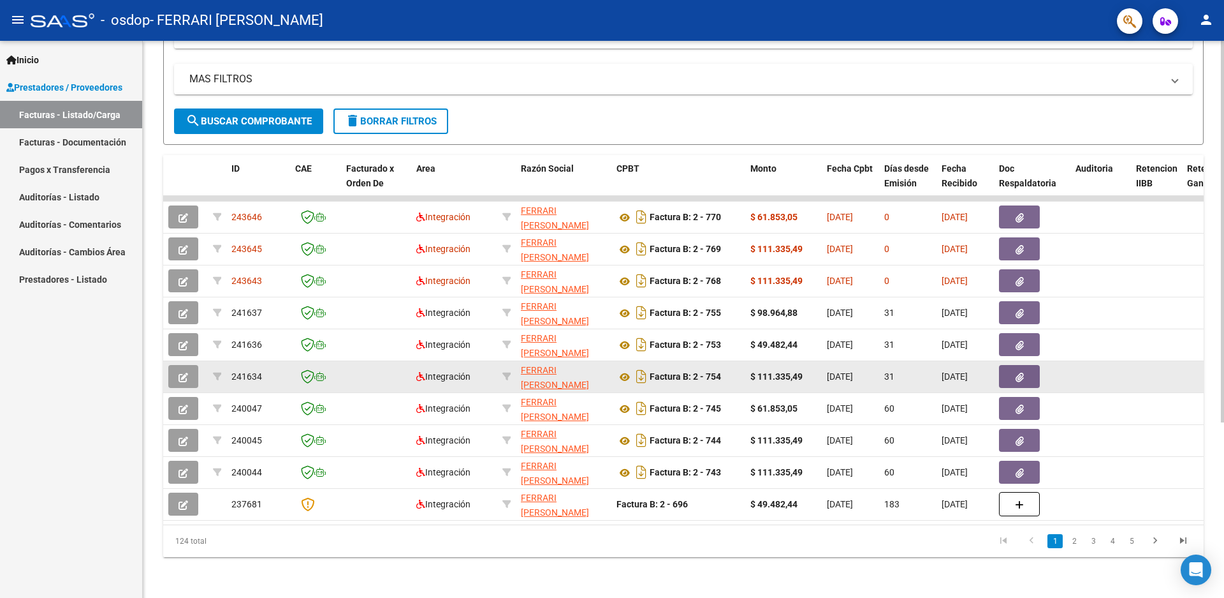
click at [186, 372] on icon "button" at bounding box center [184, 377] width 10 height 10
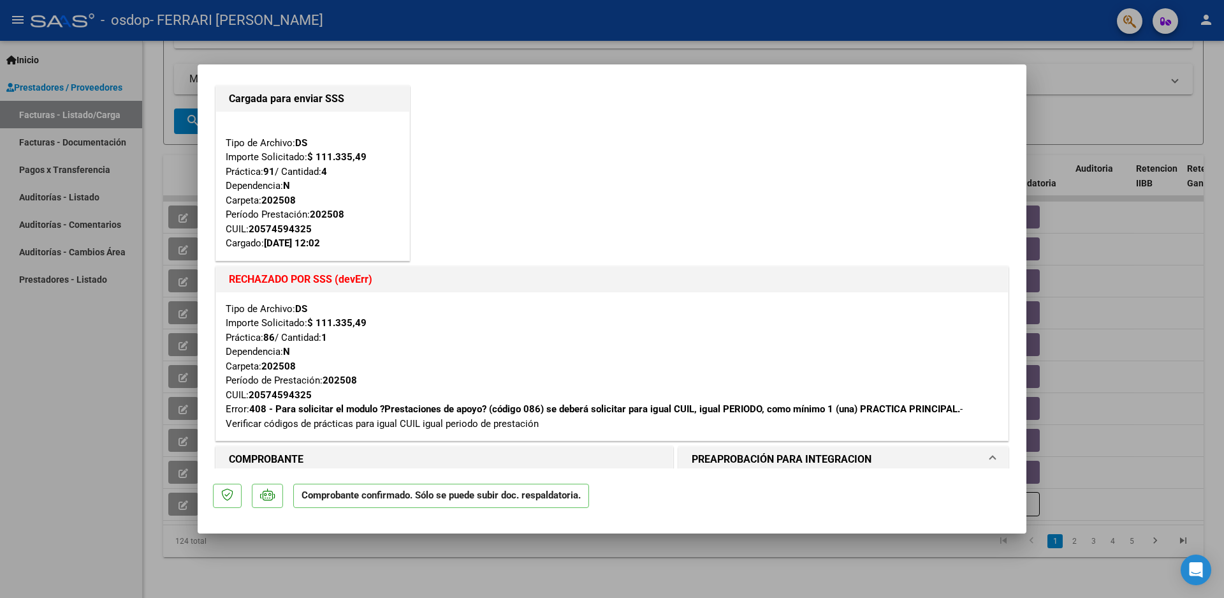
scroll to position [0, 0]
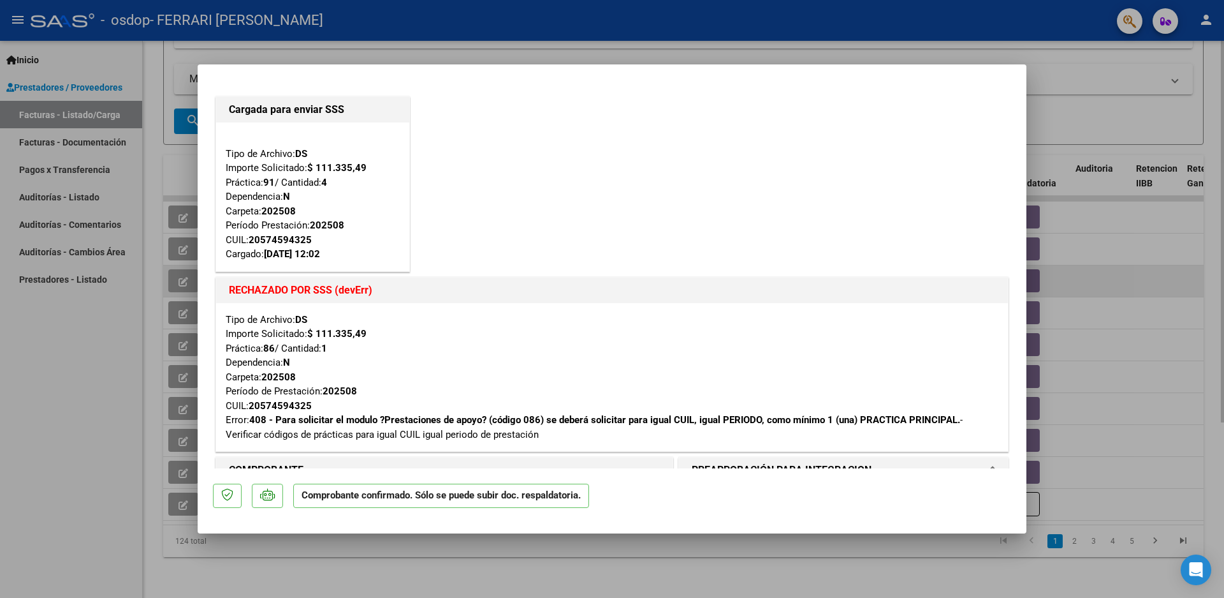
click at [1135, 284] on div at bounding box center [612, 299] width 1224 height 598
type input "$ 0,00"
